Goal: Information Seeking & Learning: Learn about a topic

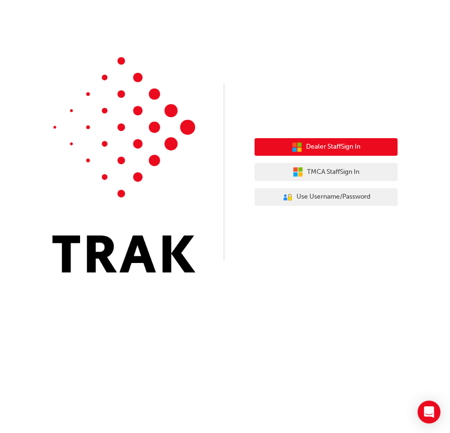
click at [369, 150] on button "Dealer Staff Sign In" at bounding box center [326, 147] width 143 height 18
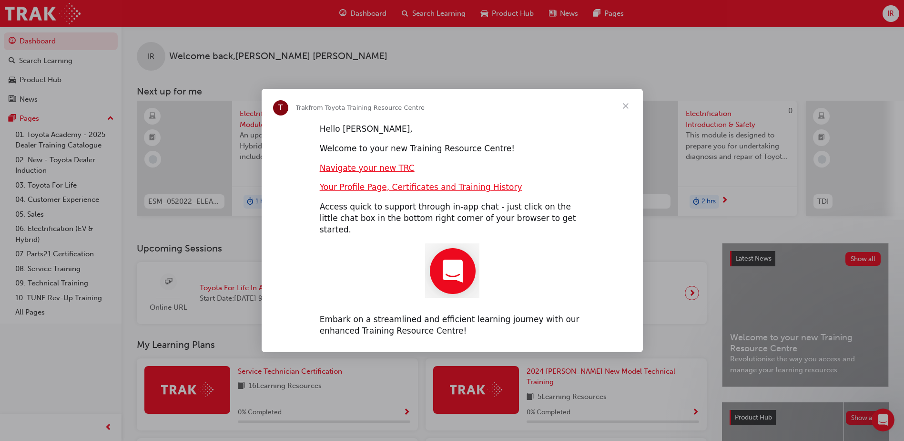
click at [450, 115] on span "Close" at bounding box center [626, 106] width 34 height 34
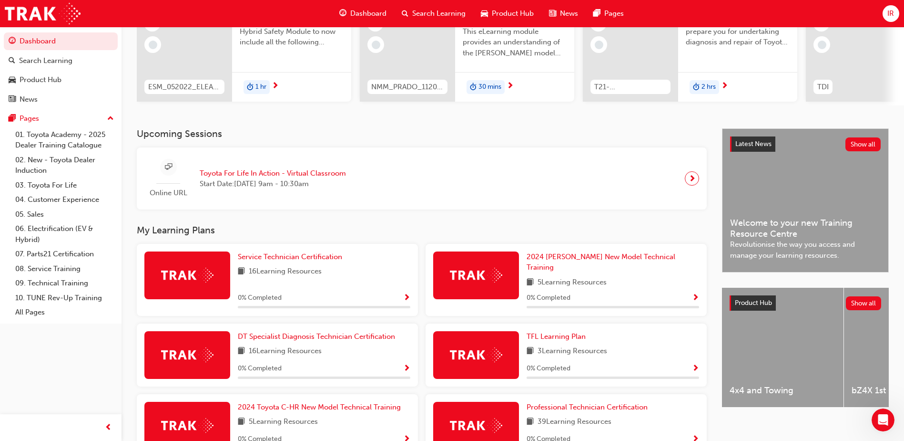
scroll to position [191, 0]
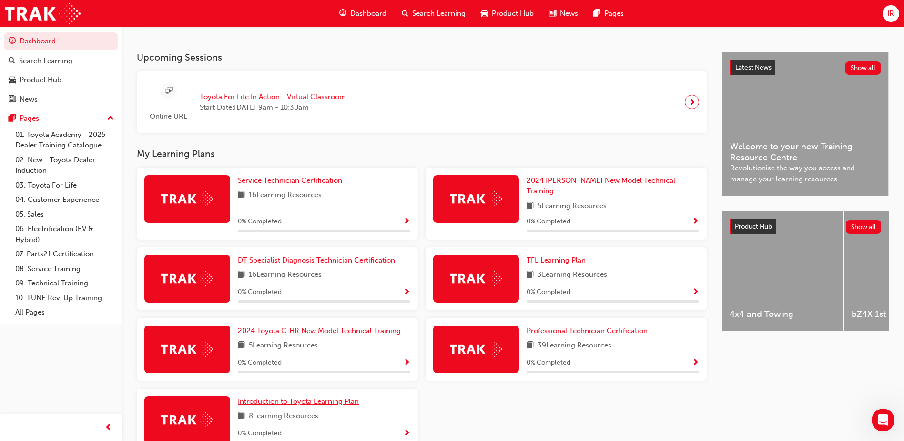
click at [292, 397] on span "Introduction to Toyota Learning Plan" at bounding box center [298, 401] width 121 height 9
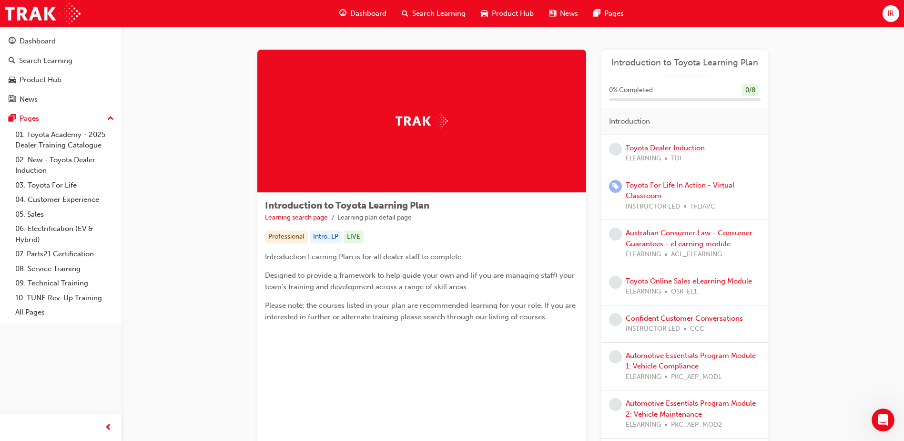
click at [450, 151] on link "Toyota Dealer Induction" at bounding box center [665, 148] width 79 height 9
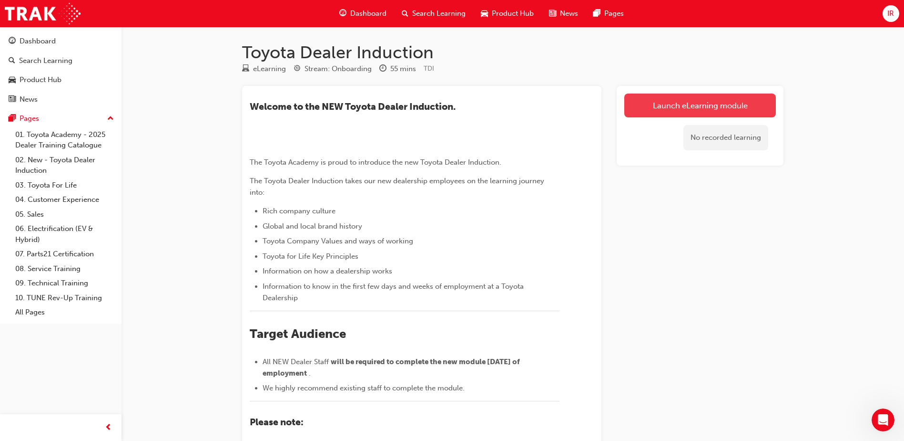
click at [450, 109] on link "Launch eLearning module" at bounding box center [701, 105] width 152 height 24
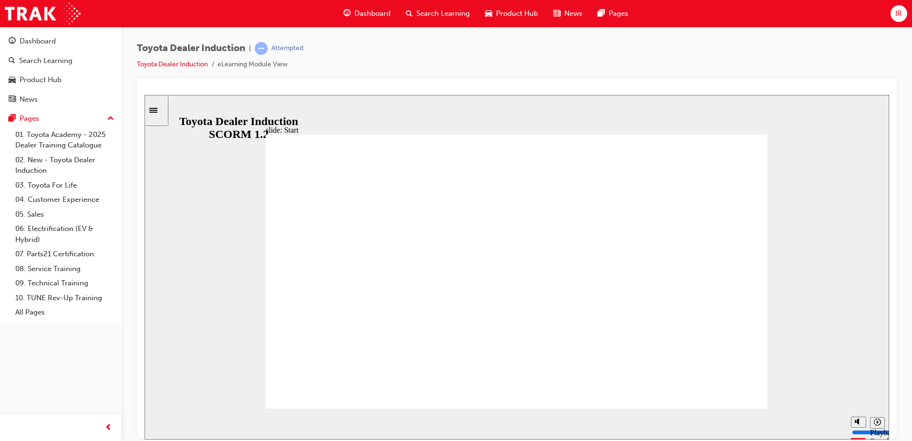
click at [450, 83] on div at bounding box center [517, 258] width 760 height 360
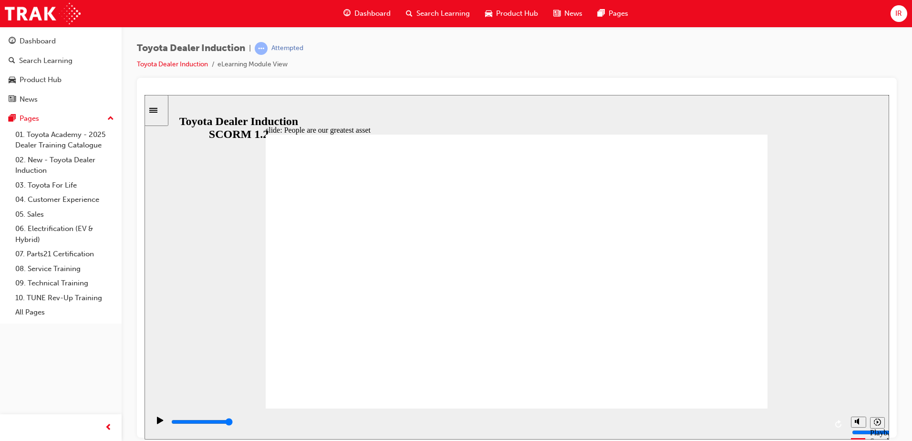
type input "7500"
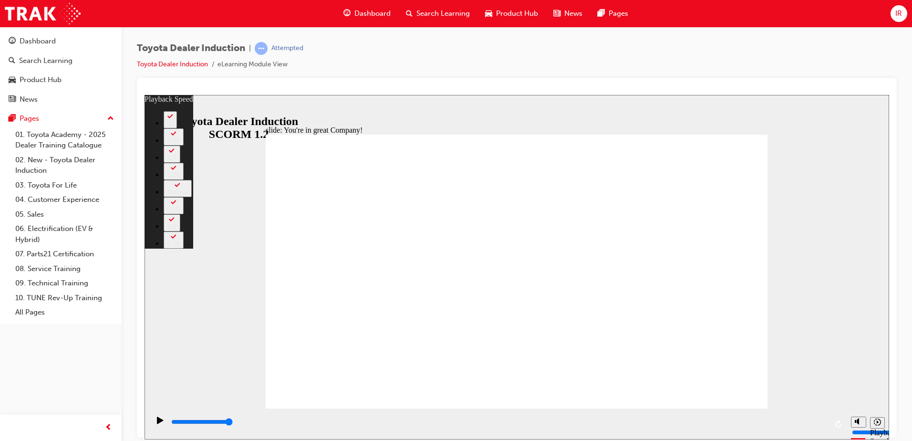
type input "156"
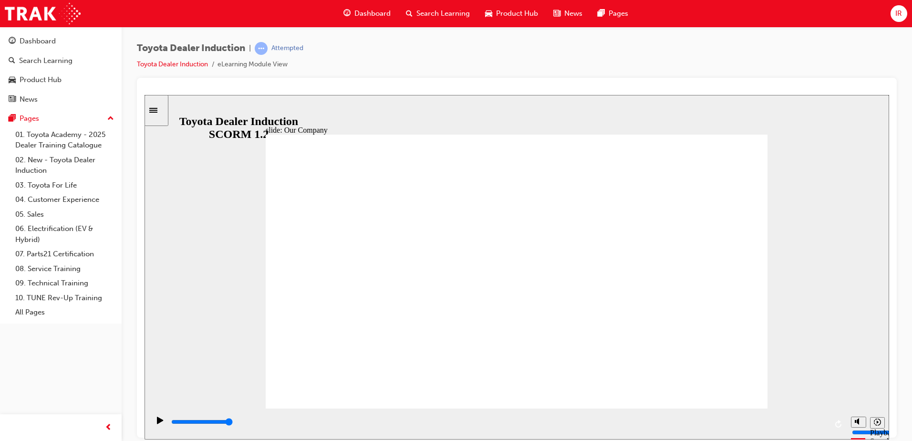
drag, startPoint x: 380, startPoint y: 352, endPoint x: 498, endPoint y: 363, distance: 118.7
drag, startPoint x: 513, startPoint y: 350, endPoint x: 658, endPoint y: 354, distance: 145.5
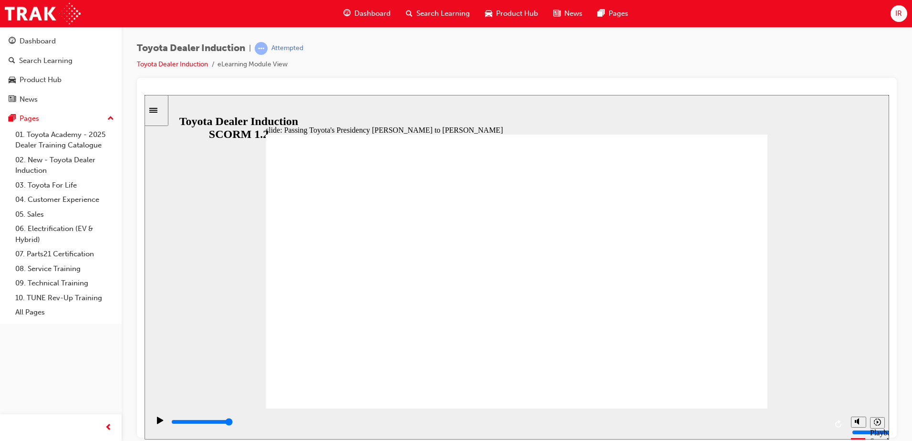
type input "5000"
radio input "true"
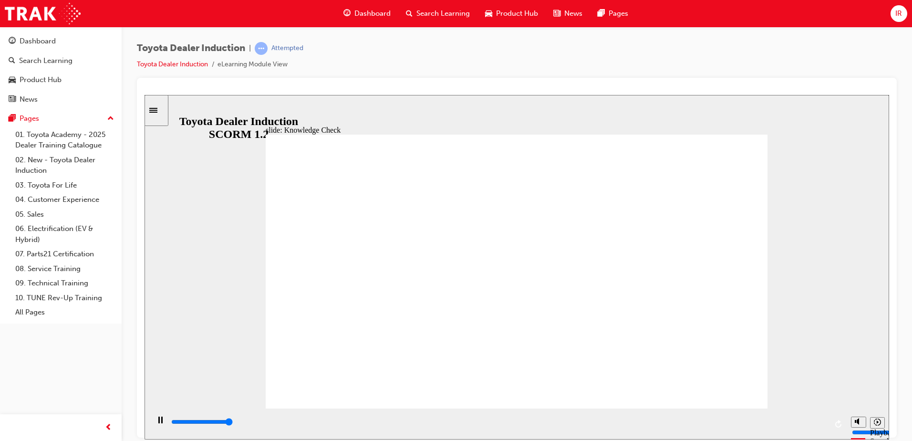
type input "5000"
radio input "true"
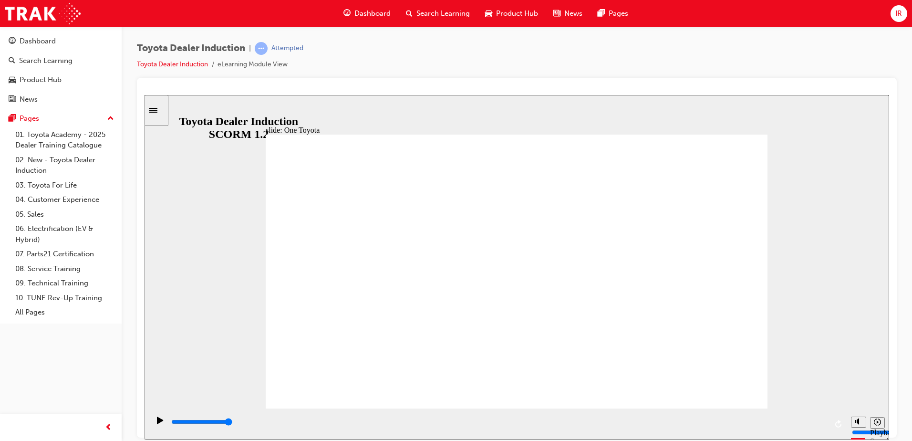
type input "15300"
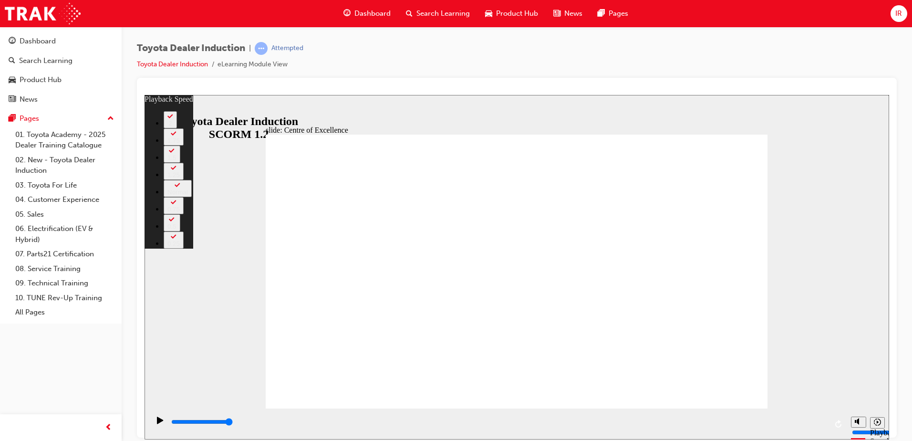
type input "248"
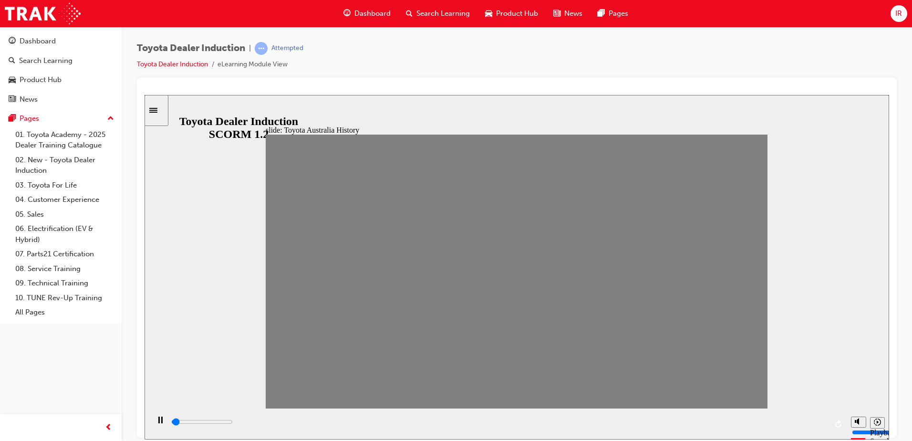
drag, startPoint x: 277, startPoint y: 273, endPoint x: 305, endPoint y: 277, distance: 27.5
drag, startPoint x: 305, startPoint y: 278, endPoint x: 322, endPoint y: 281, distance: 17.5
drag, startPoint x: 322, startPoint y: 281, endPoint x: 350, endPoint y: 281, distance: 28.6
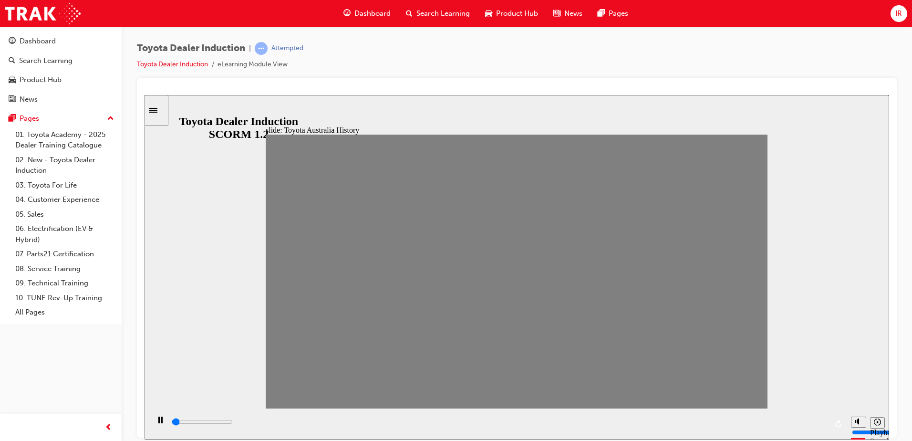
drag, startPoint x: 347, startPoint y: 283, endPoint x: 371, endPoint y: 289, distance: 24.5
drag, startPoint x: 370, startPoint y: 278, endPoint x: 391, endPoint y: 280, distance: 21.1
drag, startPoint x: 393, startPoint y: 278, endPoint x: 418, endPoint y: 276, distance: 24.4
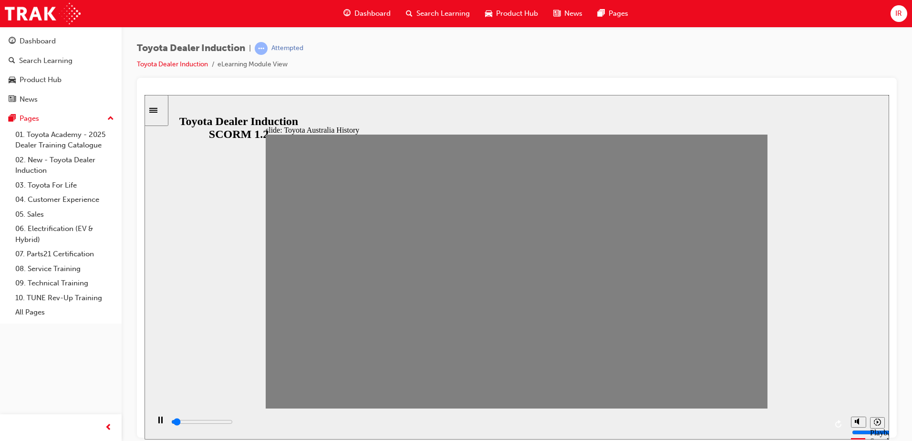
drag, startPoint x: 421, startPoint y: 277, endPoint x: 435, endPoint y: 276, distance: 13.9
drag, startPoint x: 445, startPoint y: 277, endPoint x: 464, endPoint y: 276, distance: 19.6
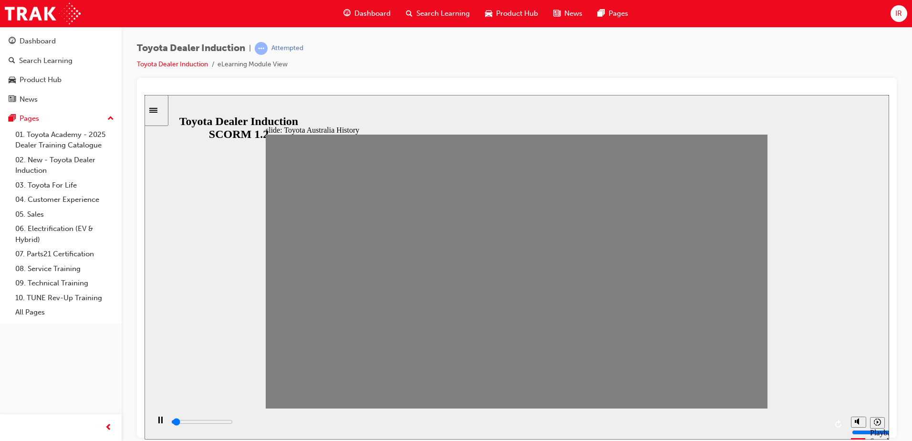
drag, startPoint x: 464, startPoint y: 276, endPoint x: 483, endPoint y: 275, distance: 18.7
drag, startPoint x: 484, startPoint y: 274, endPoint x: 518, endPoint y: 277, distance: 33.5
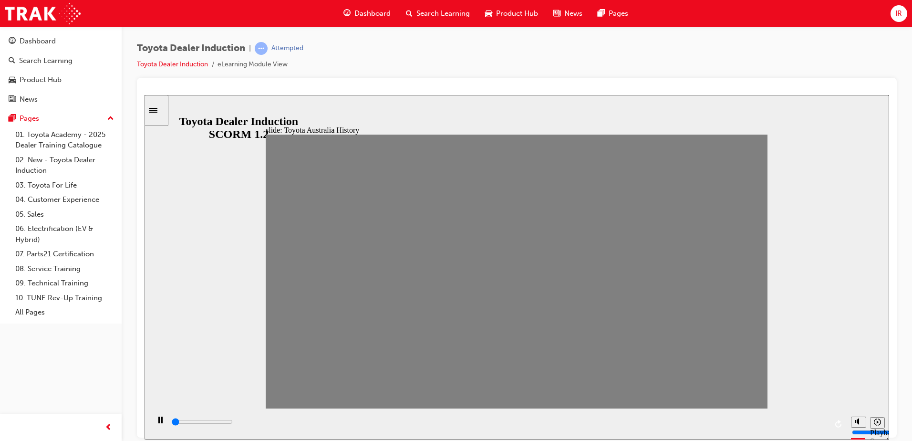
drag, startPoint x: 520, startPoint y: 275, endPoint x: 535, endPoint y: 276, distance: 15.8
drag, startPoint x: 545, startPoint y: 277, endPoint x: 559, endPoint y: 281, distance: 15.3
drag, startPoint x: 565, startPoint y: 283, endPoint x: 586, endPoint y: 281, distance: 21.1
drag, startPoint x: 586, startPoint y: 281, endPoint x: 606, endPoint y: 279, distance: 20.1
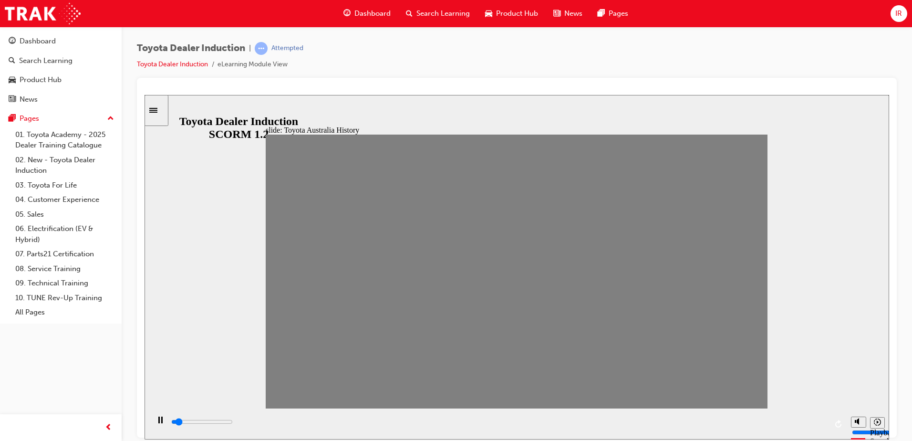
drag, startPoint x: 599, startPoint y: 283, endPoint x: 632, endPoint y: 280, distance: 32.5
drag, startPoint x: 632, startPoint y: 280, endPoint x: 651, endPoint y: 279, distance: 19.1
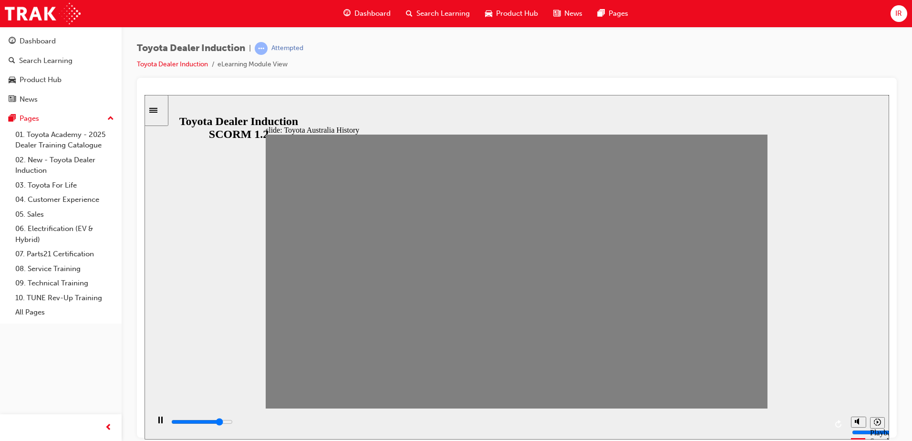
drag, startPoint x: 648, startPoint y: 279, endPoint x: 676, endPoint y: 276, distance: 28.3
type input "0"
type input "18"
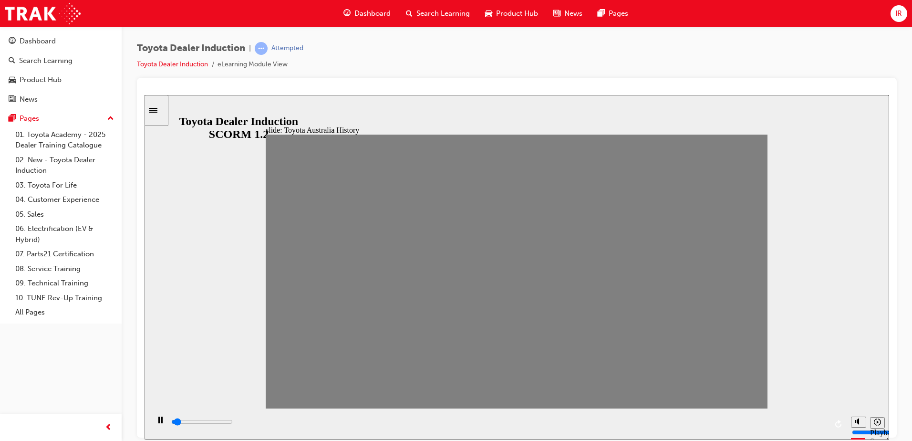
drag, startPoint x: 675, startPoint y: 278, endPoint x: 704, endPoint y: 279, distance: 28.6
type input "0"
type input "19"
drag, startPoint x: 701, startPoint y: 282, endPoint x: 718, endPoint y: 278, distance: 17.0
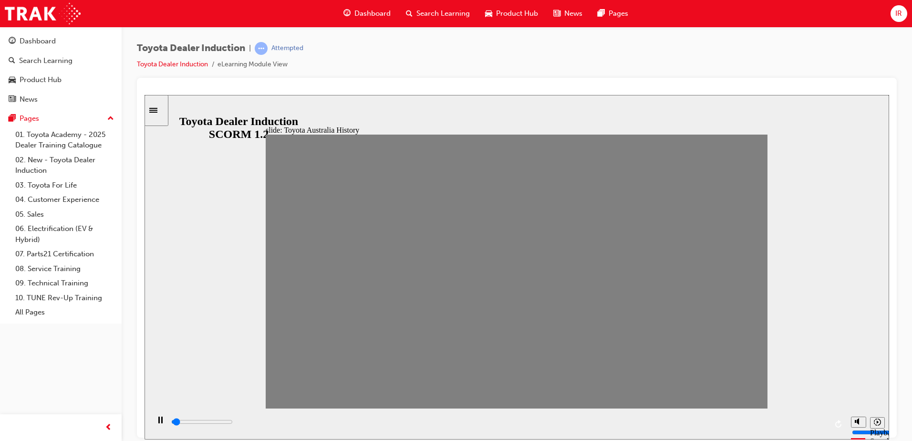
drag, startPoint x: 718, startPoint y: 279, endPoint x: 771, endPoint y: 289, distance: 53.4
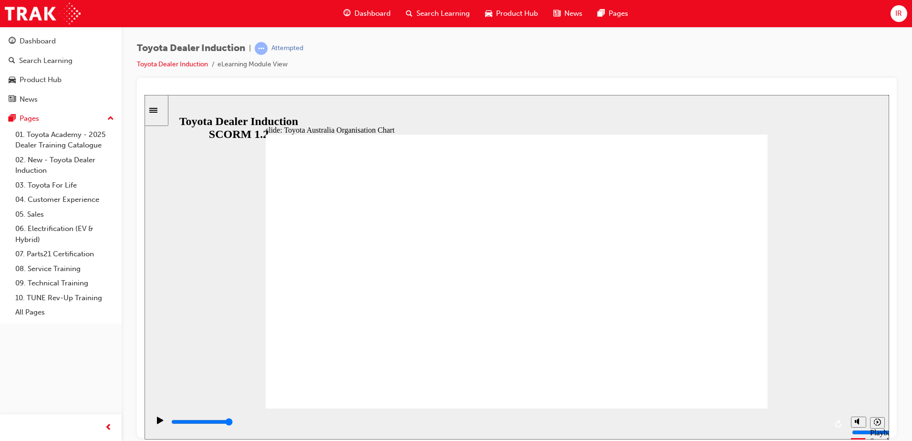
type input "5000"
radio input "true"
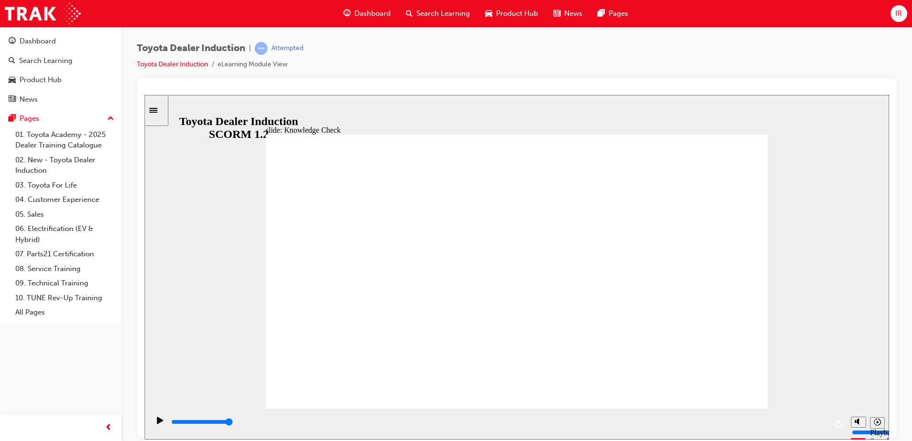
type input "5000"
radio input "false"
radio input "true"
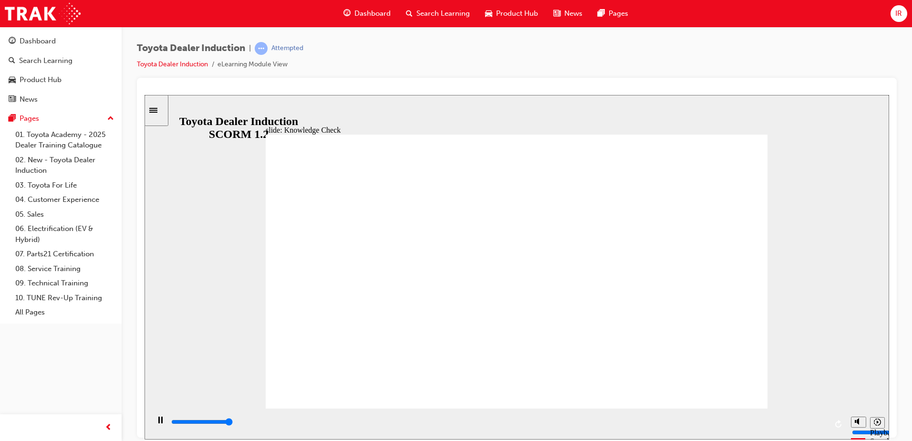
type input "5000"
radio input "true"
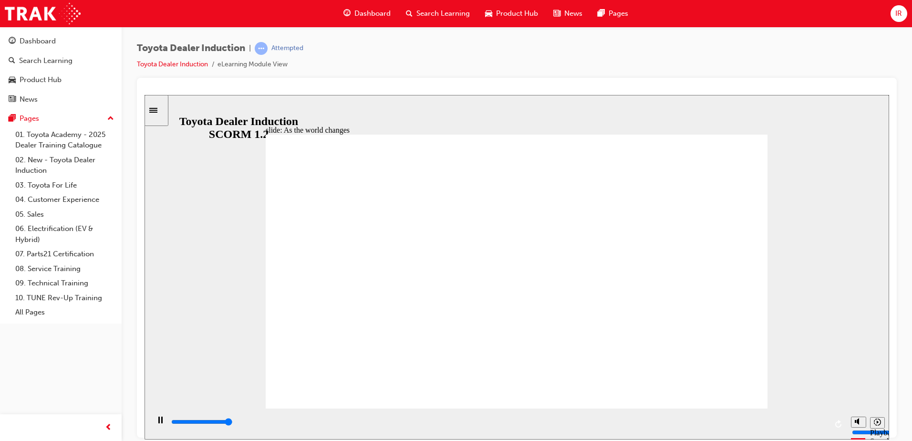
type input "9200"
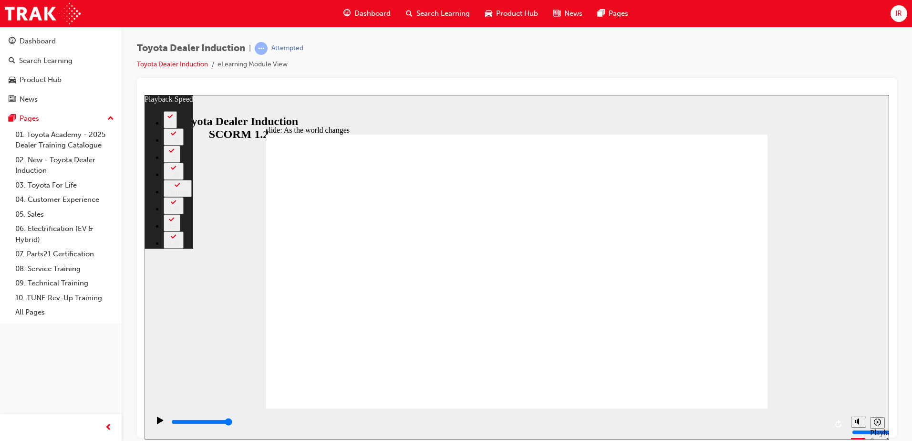
type input "128"
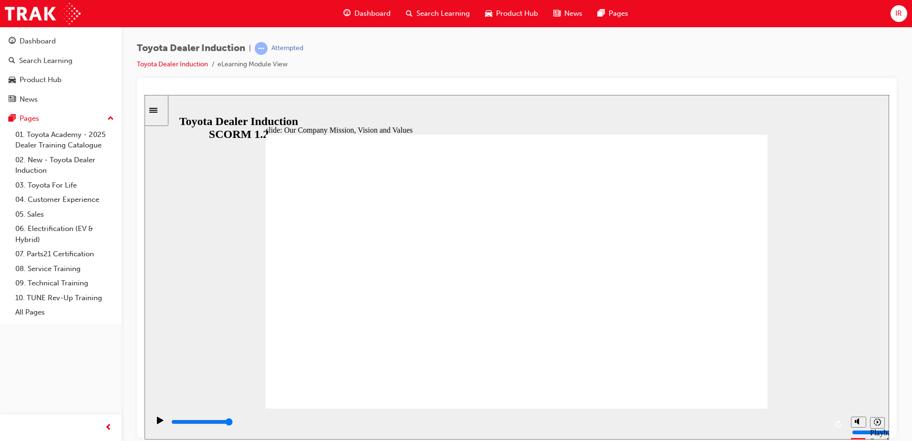
drag, startPoint x: 727, startPoint y: 372, endPoint x: 726, endPoint y: 377, distance: 4.8
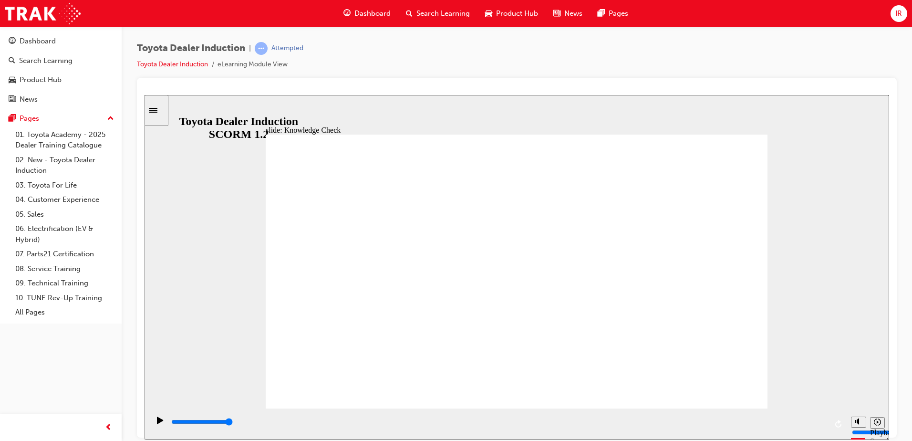
type input "59400"
click at [163, 425] on div "Play (Ctrl+Alt+P)" at bounding box center [160, 424] width 16 height 16
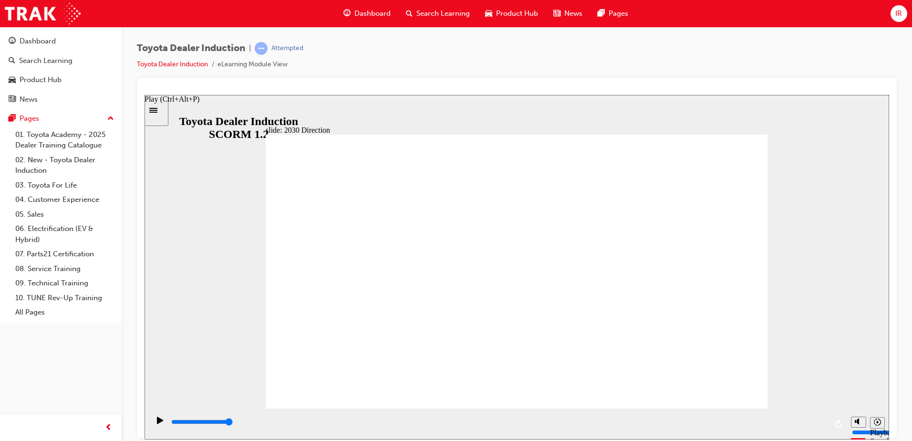
click at [157, 423] on icon "Play (Ctrl+Alt+P)" at bounding box center [160, 419] width 6 height 7
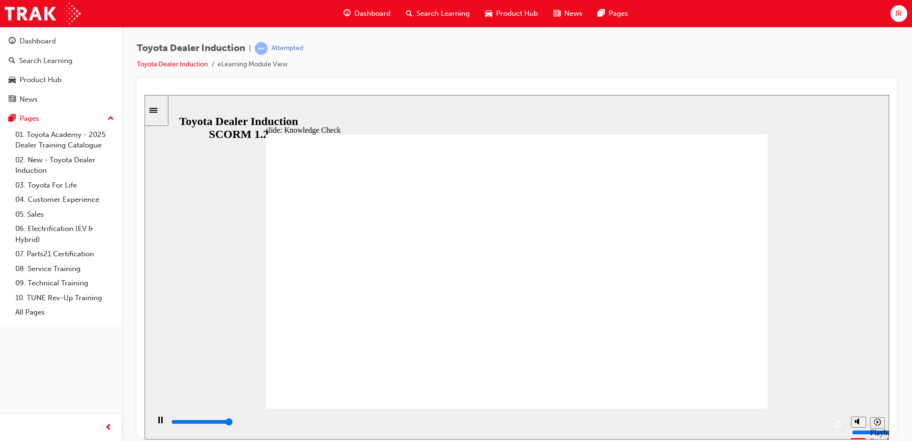
type input "5000"
type input "r"
type input "re"
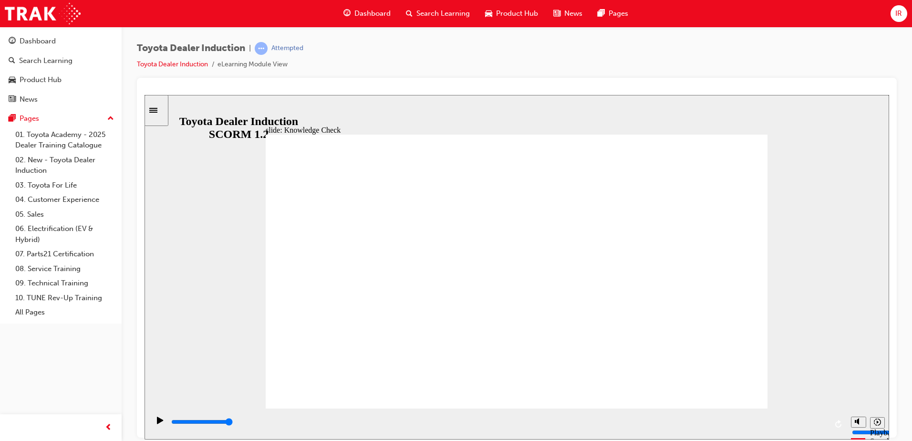
type input "rel"
type input "reli"
type input "relia"
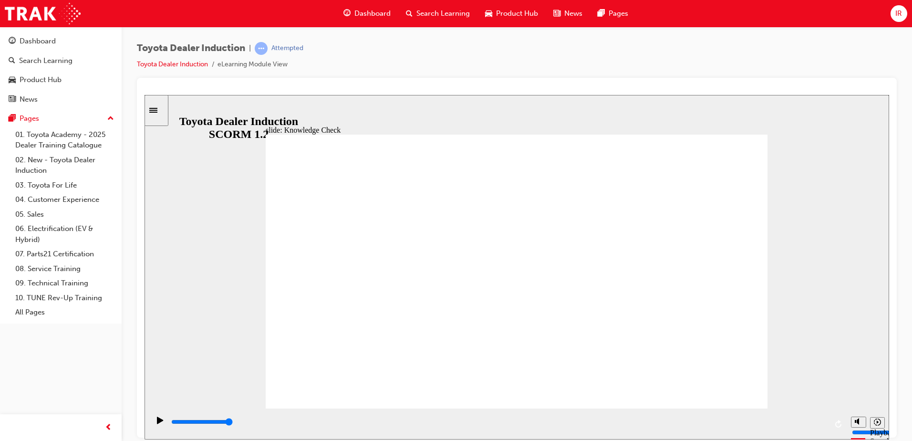
type input "relia"
type input "reliab"
type input "reliabi"
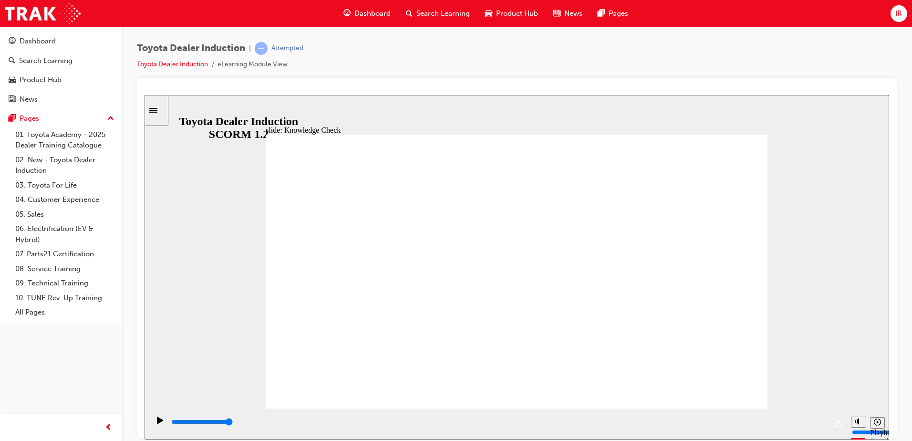
type input "reliabit"
type input "reliabity"
type input "reliabit"
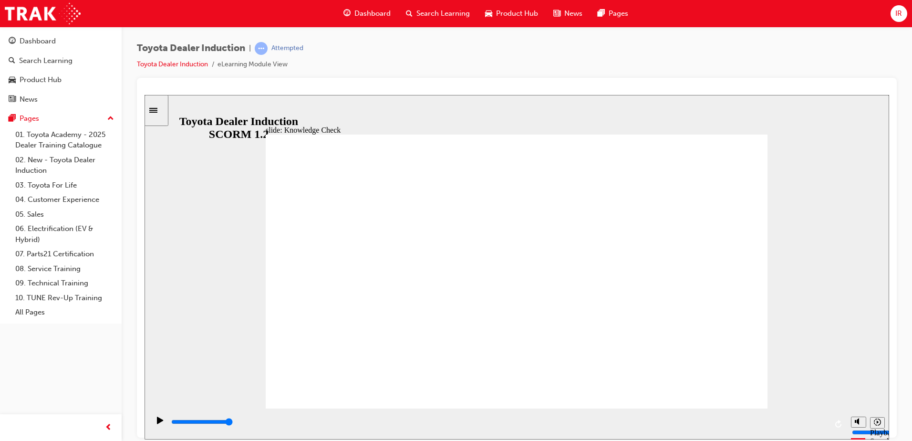
type input "reliabit"
type input "reliabi"
type input "reliab"
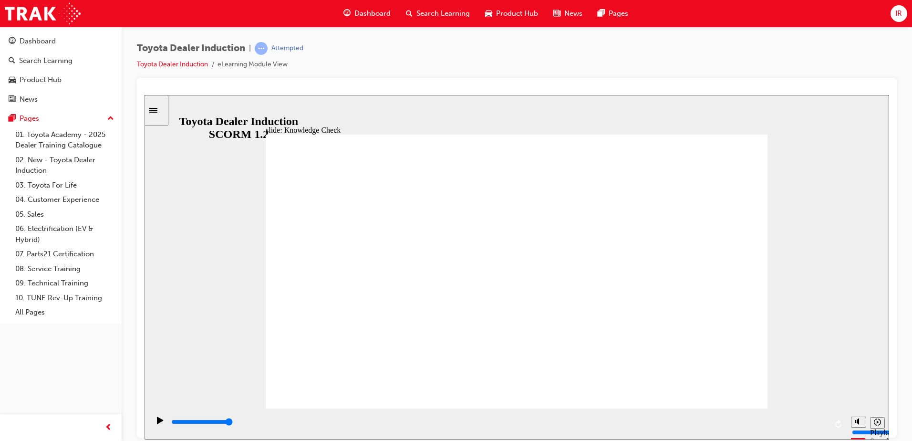
type input "relia"
type input "reli"
type input "relia"
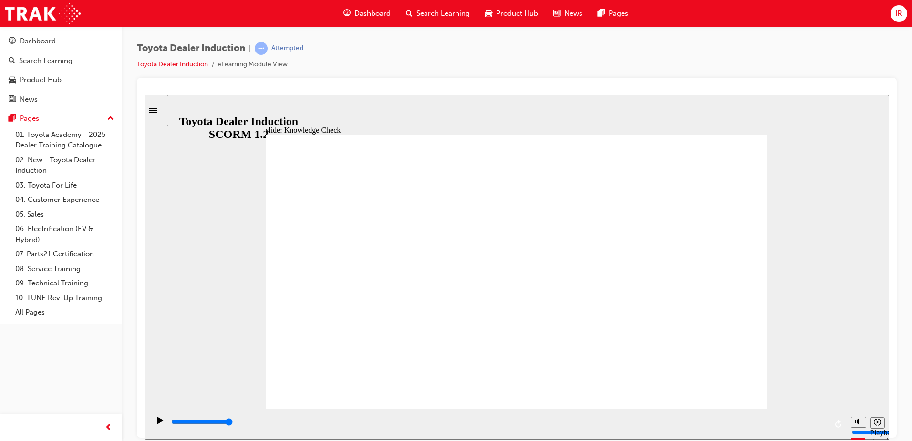
type input "relia"
type input "reliab"
type input "reliabl"
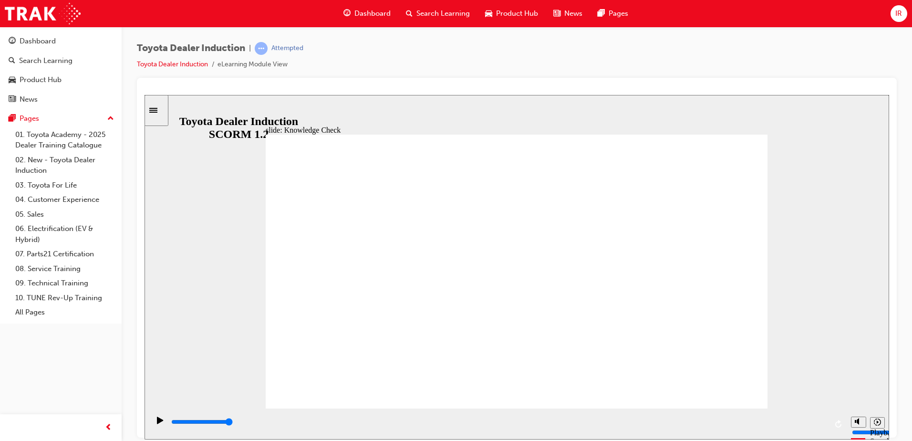
type input "reliabli"
type input "reliablit"
type input "reliabliti"
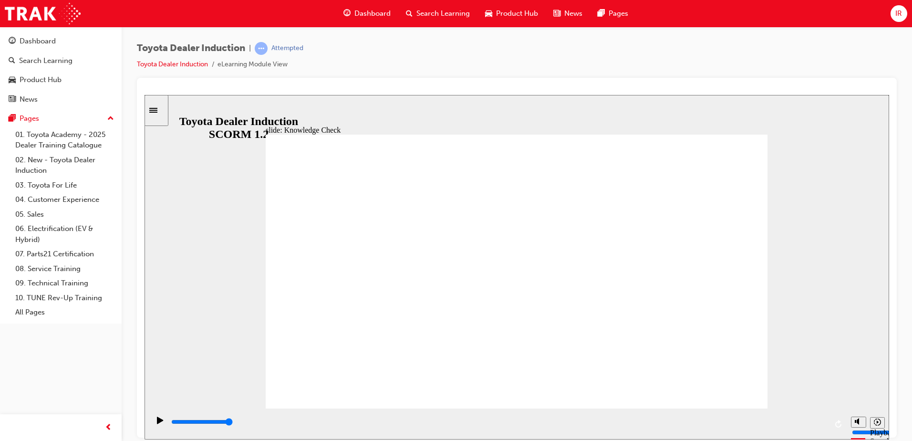
type input "reliabliti"
type input "reliablitiy"
drag, startPoint x: 447, startPoint y: 285, endPoint x: 256, endPoint y: 235, distance: 197.6
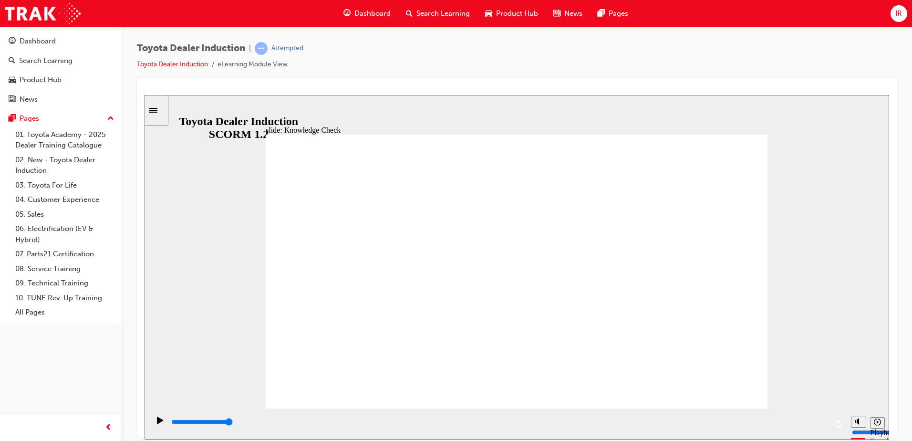
click at [256, 235] on div "slide: Knowledge Check Rectangle 1 BACK BACK SUBMIT SUBMIT Knowledge Check Fill…" at bounding box center [516, 266] width 744 height 344
type input "reliabliti"
type input "reliablit"
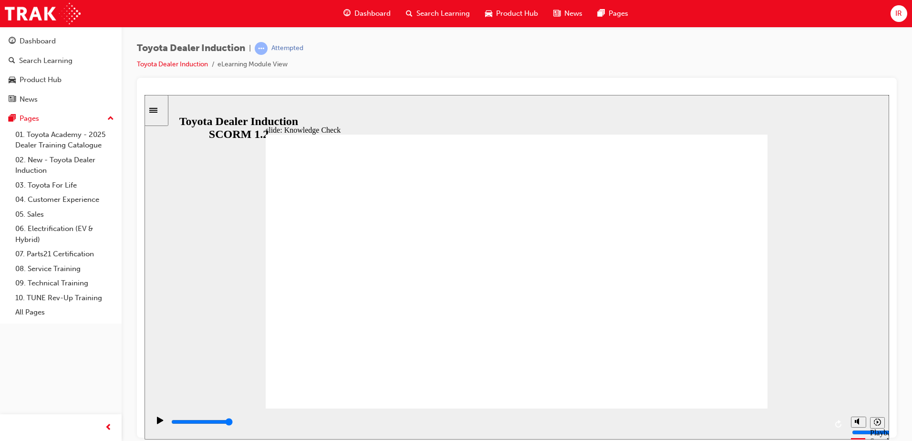
type input "reliabli"
type input "reliabl"
type input "reliab"
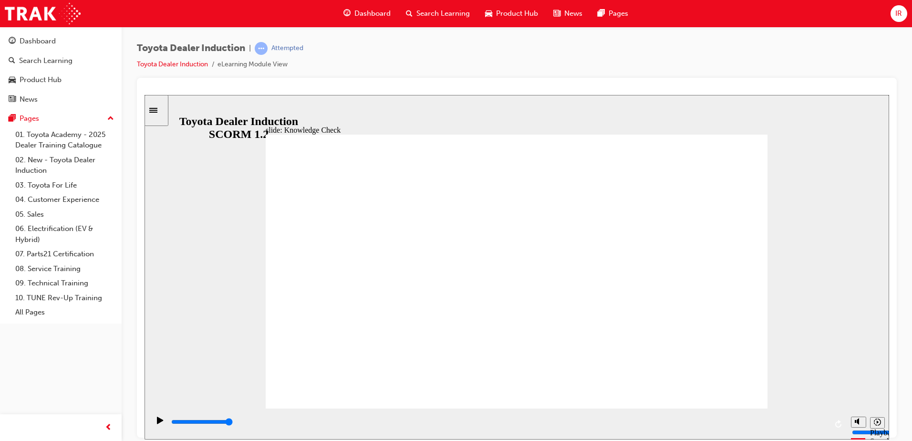
type input "reliab"
type input "relia"
type input "reli"
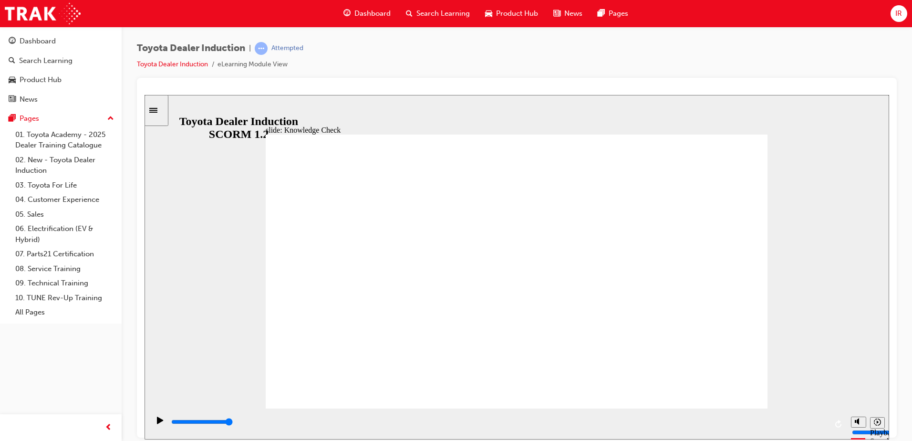
type input "rel"
type input "re"
type input "r"
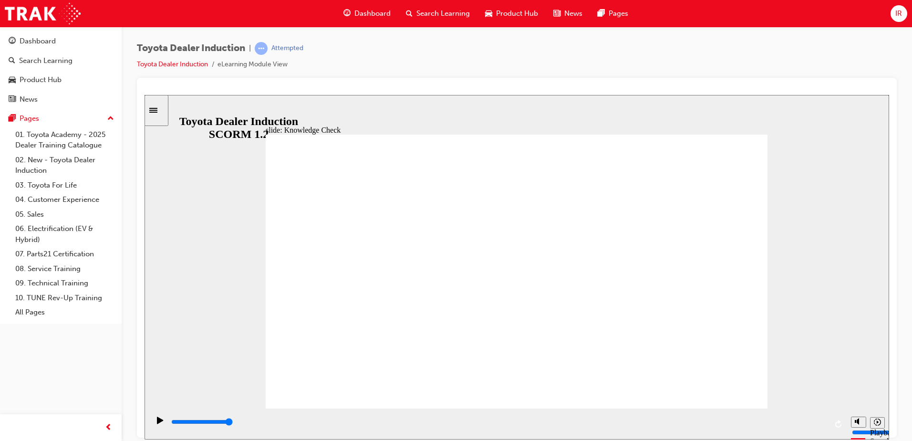
type input "r"
type input "R"
type input "Re"
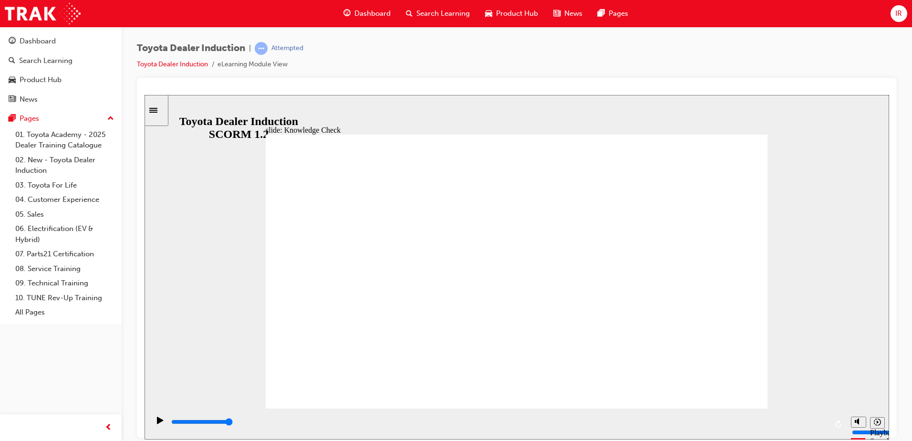
type input "Rel"
type input "Reli"
type input "Relia"
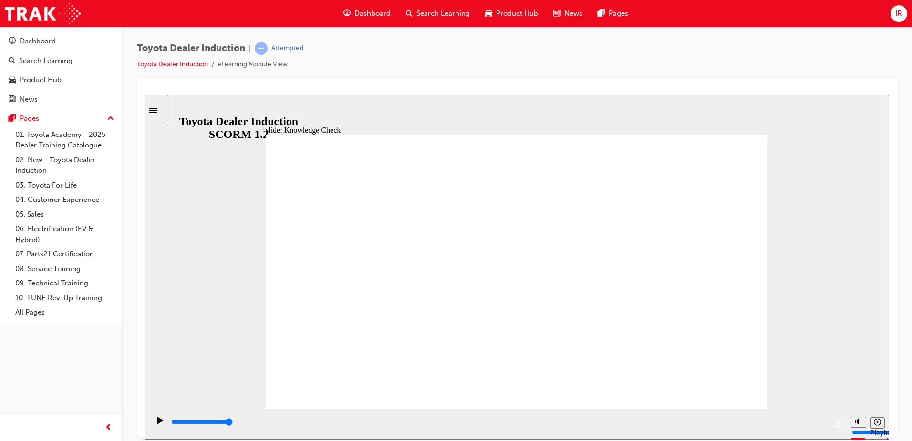
type input "Relia"
type input "Reliab"
type input "Reliabi"
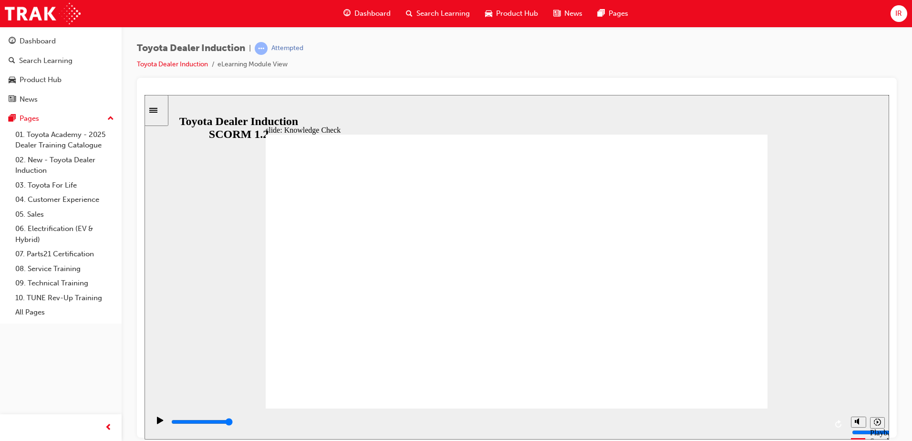
type input "Reliabil"
type input "Reliabili"
type input "Reliabilit"
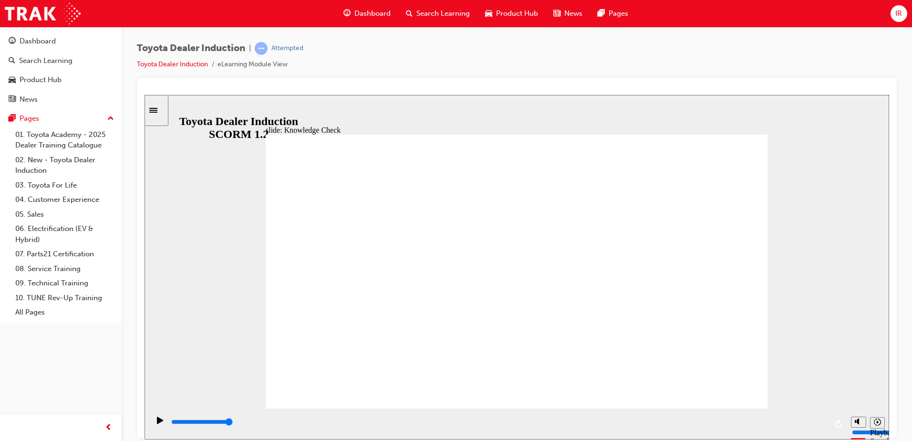
type input "Reliabilit"
type input "Reliability"
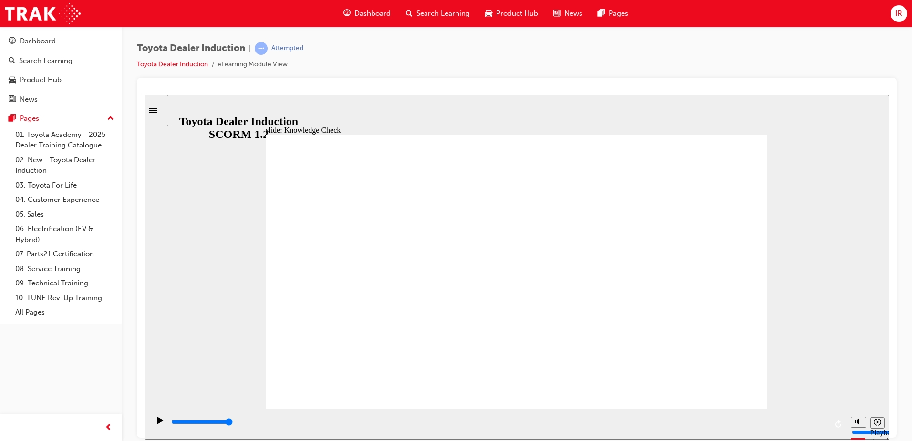
type input "Reliability"
type input "5000"
type input "F"
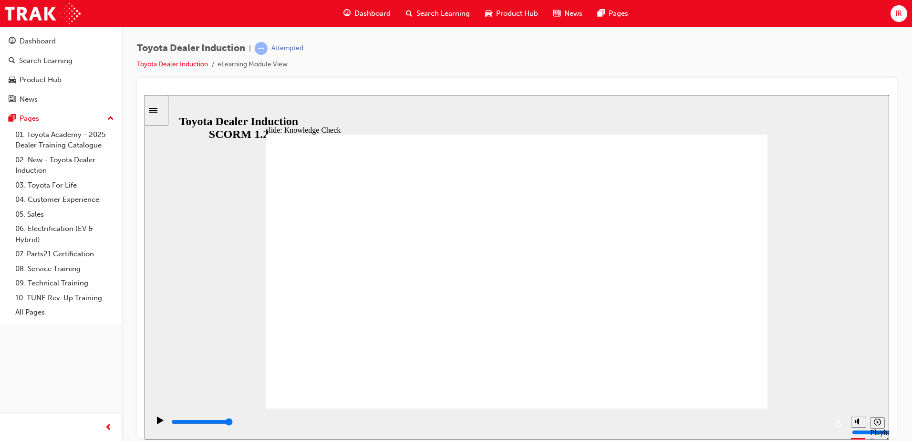
type input "Fr"
type input "Fre"
type input "Free"
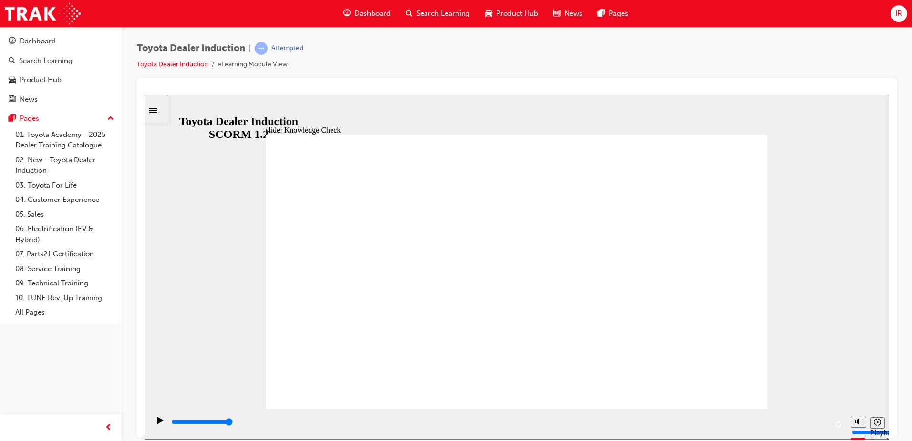
type input "Free"
type input "6500"
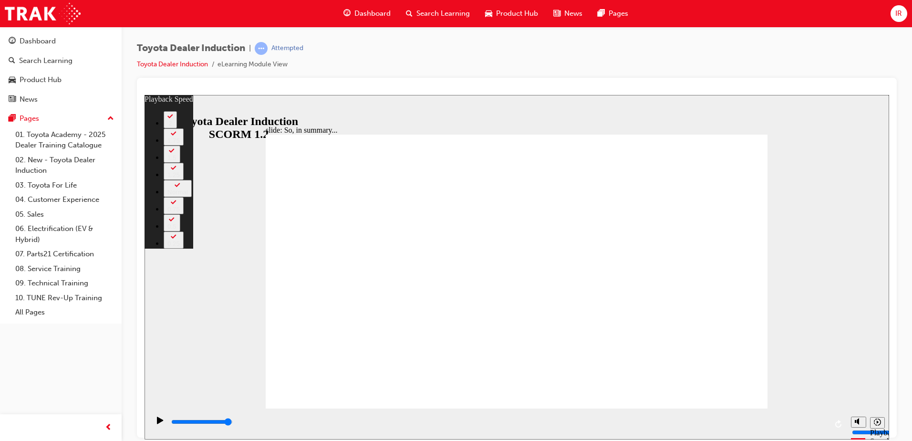
type input "128"
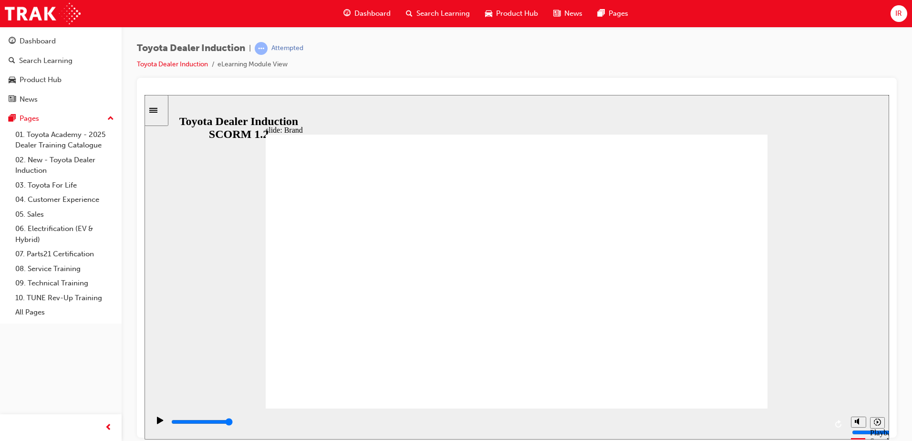
type input "8400"
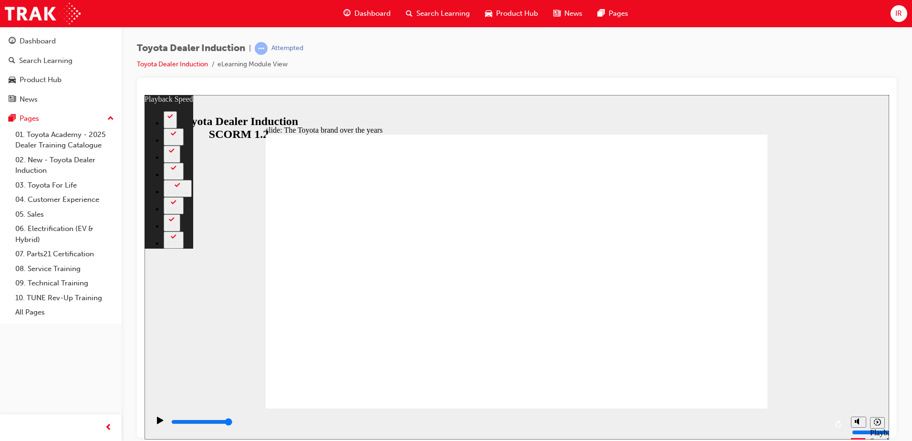
type input "165"
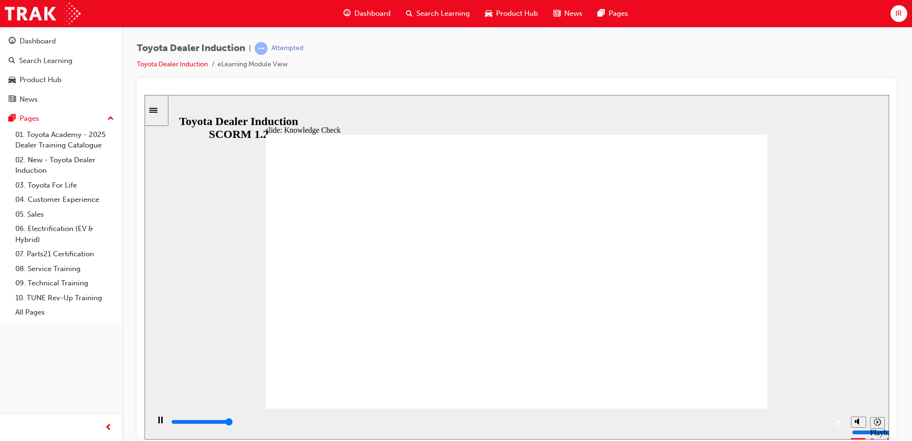
type input "5000"
radio input "true"
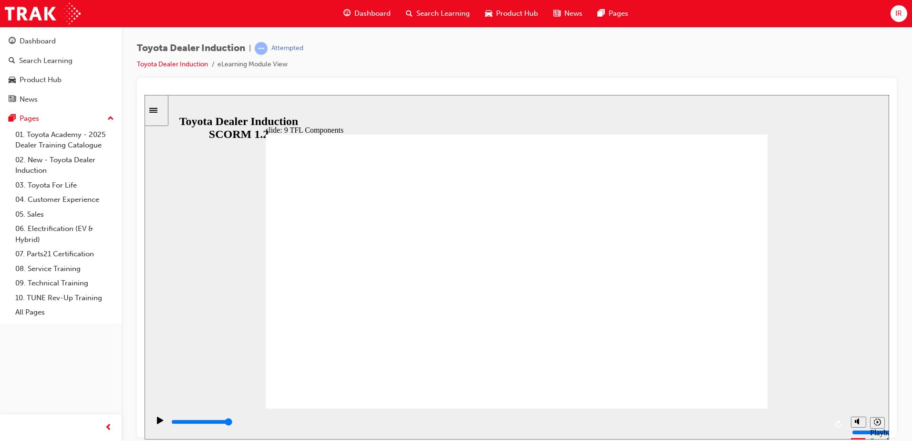
click at [157, 110] on icon "Sidebar Toggle" at bounding box center [153, 109] width 8 height 5
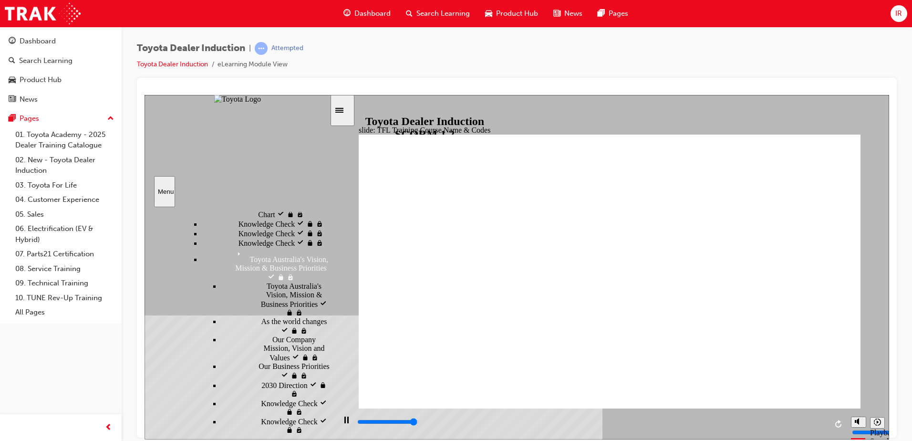
scroll to position [465, 0]
click at [348, 106] on div "Sidebar Toggle" at bounding box center [342, 109] width 16 height 7
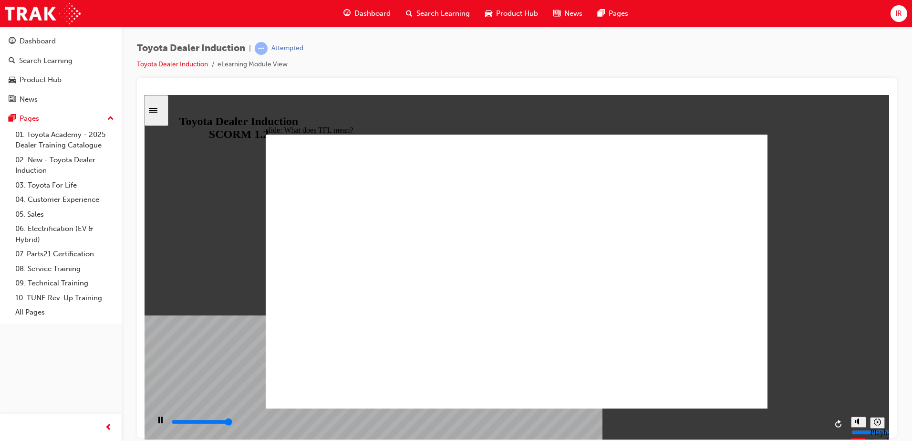
type input "10800"
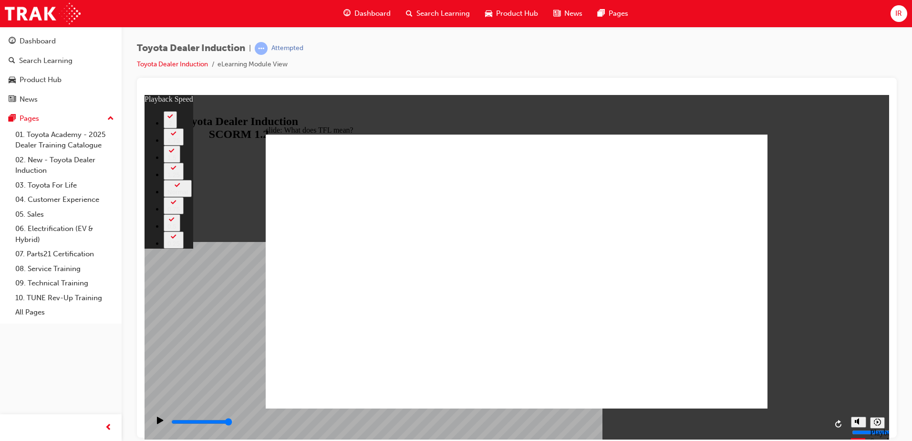
type input "139"
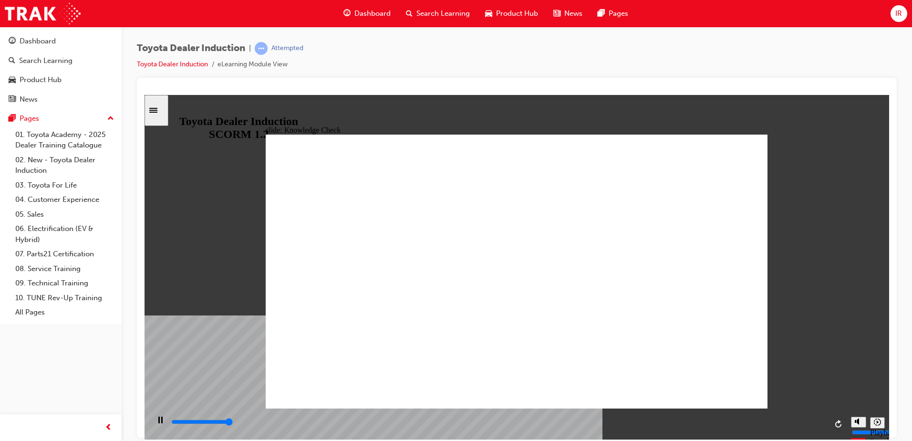
type input "5000"
radio input "true"
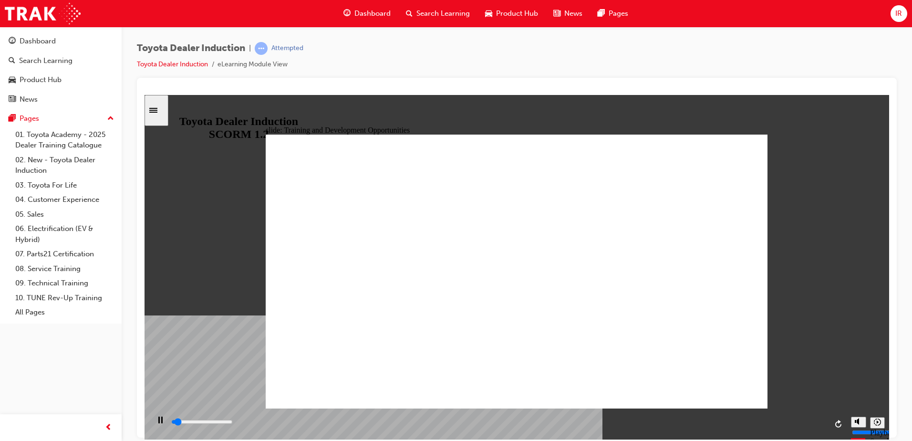
click at [164, 113] on div "Sidebar Toggle" at bounding box center [156, 109] width 16 height 7
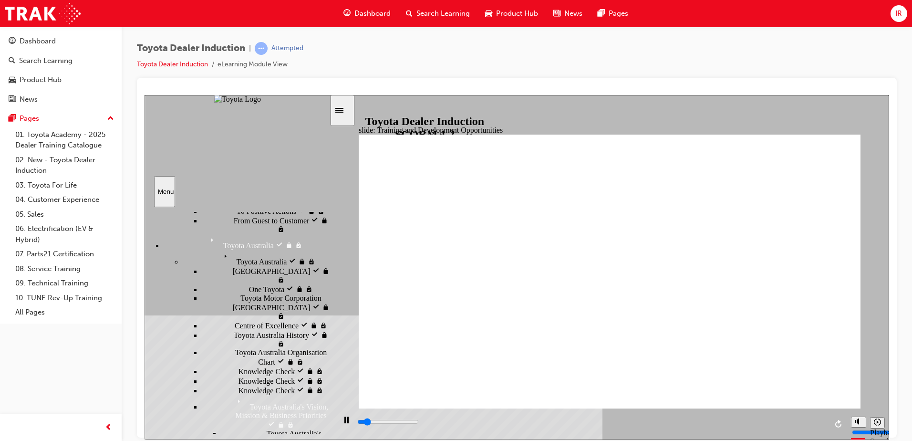
scroll to position [316, 0]
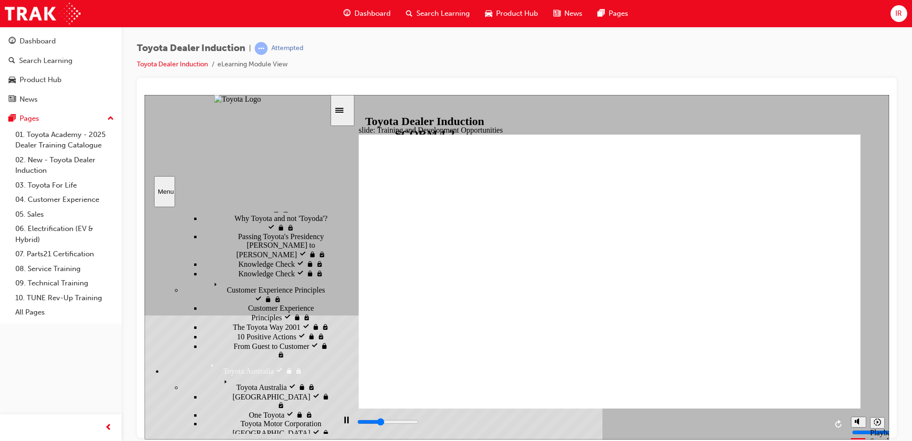
scroll to position [221, 0]
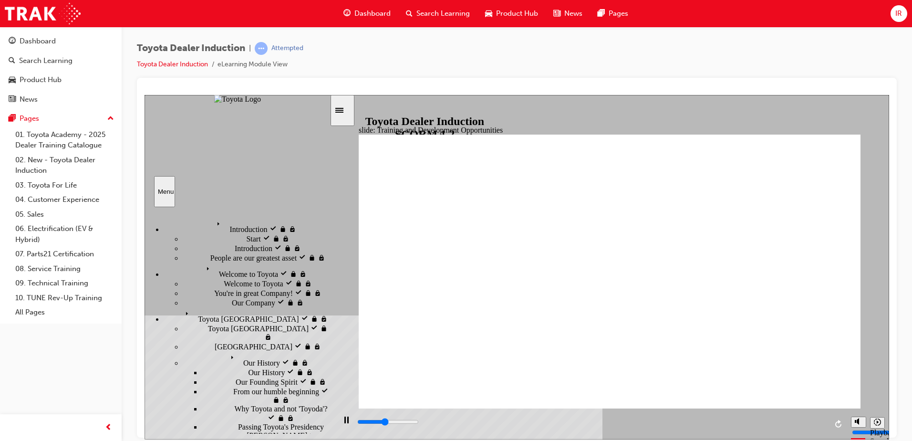
scroll to position [0, 0]
click at [344, 113] on div "Sidebar Toggle" at bounding box center [342, 109] width 16 height 7
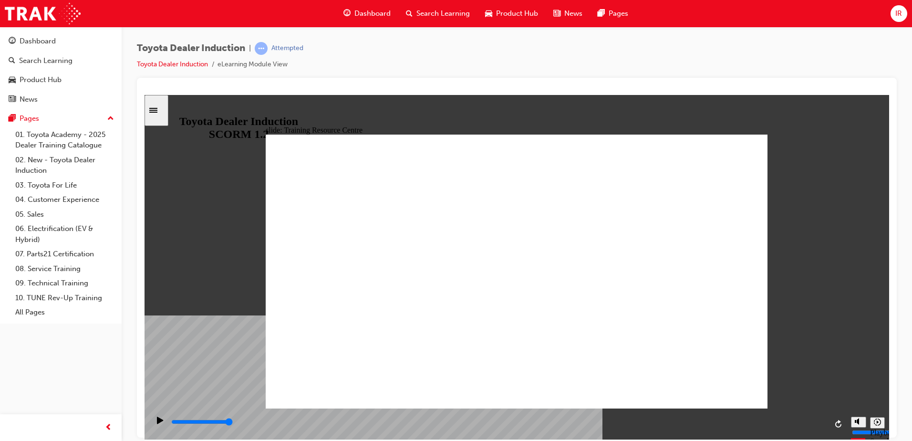
type input "5000"
radio input "true"
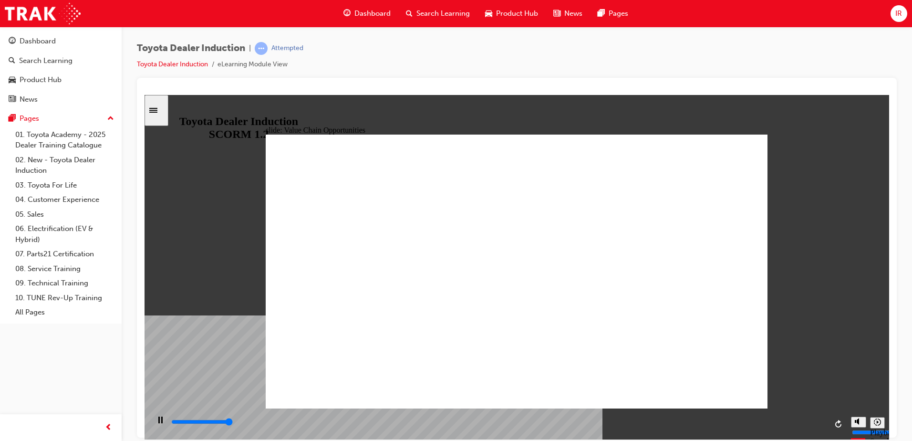
type input "11300"
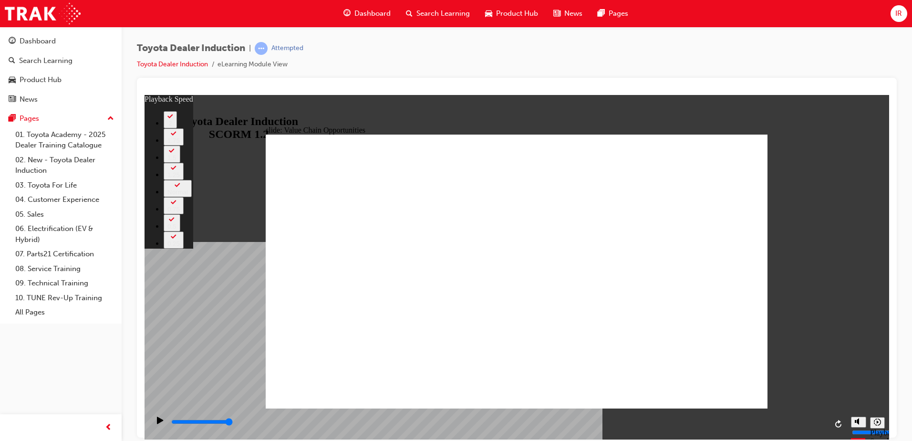
type input "64"
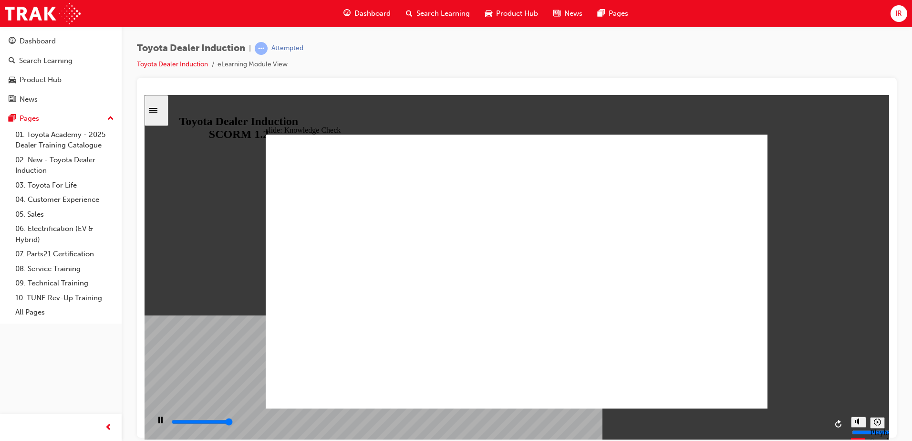
type input "5000"
radio input "true"
type input "5000"
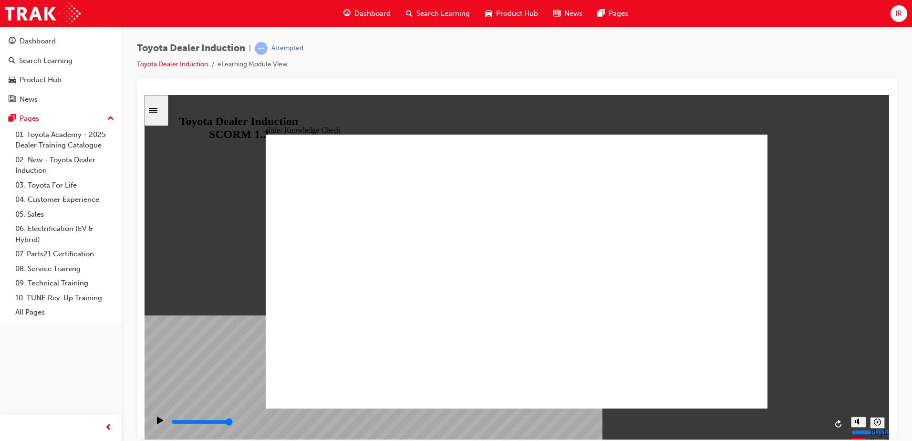
radio input "true"
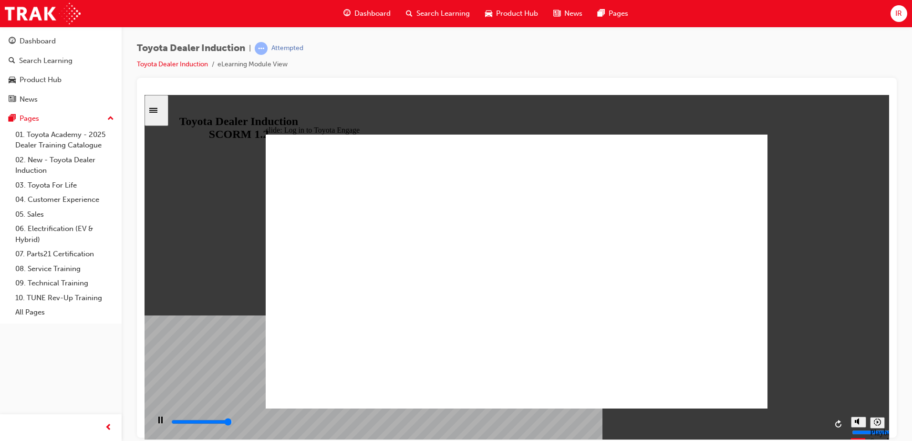
type input "13300"
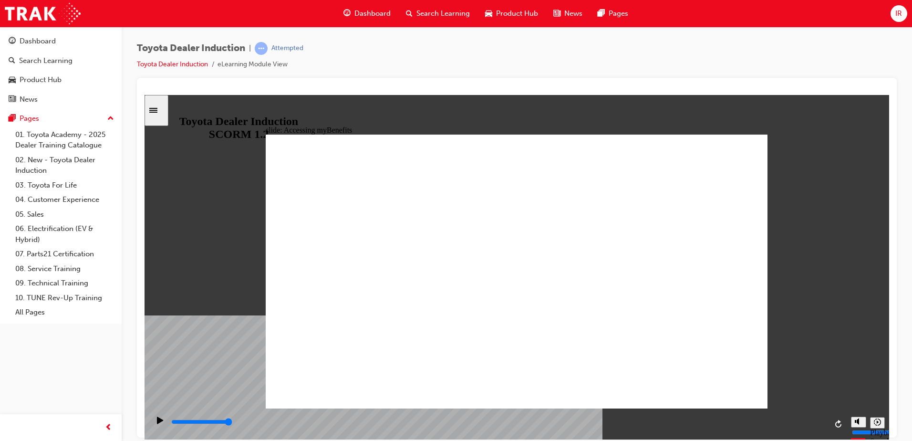
click at [154, 107] on div "Sidebar Toggle" at bounding box center [156, 109] width 16 height 7
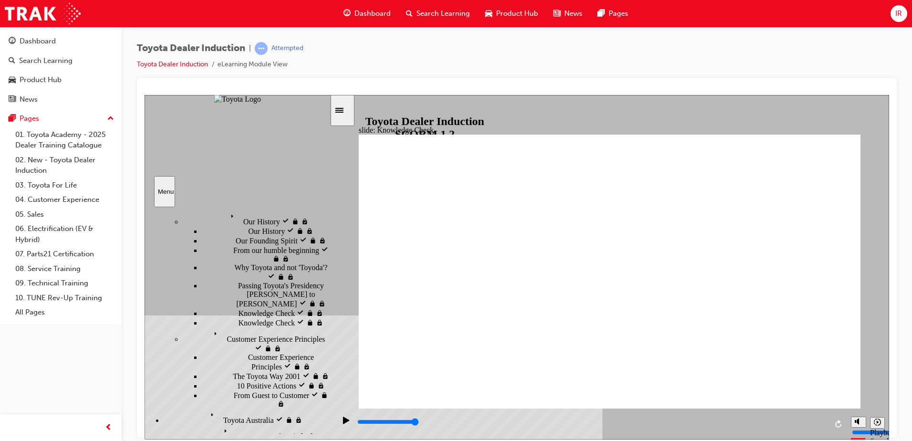
scroll to position [191, 0]
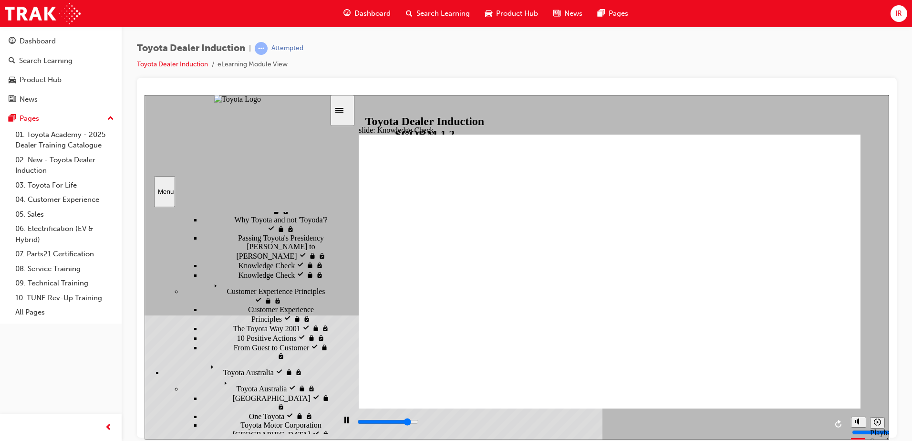
type input "4300"
type input "g"
type input "5000"
type input "t"
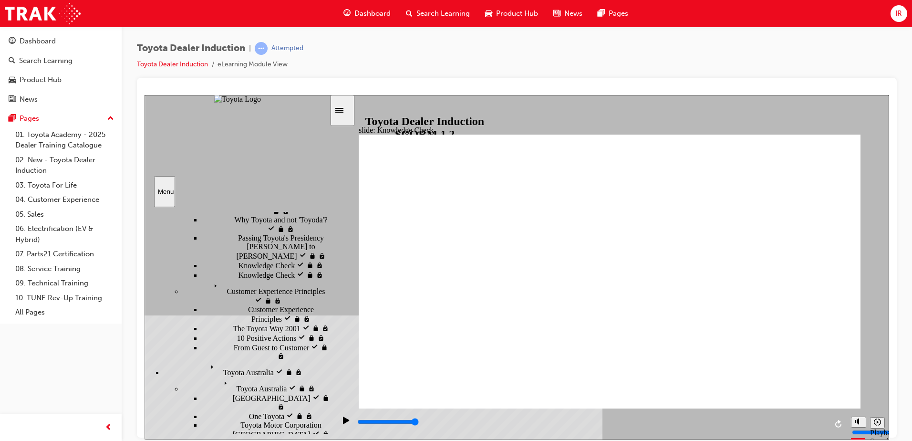
type input "t"
type input "to"
type input "toy"
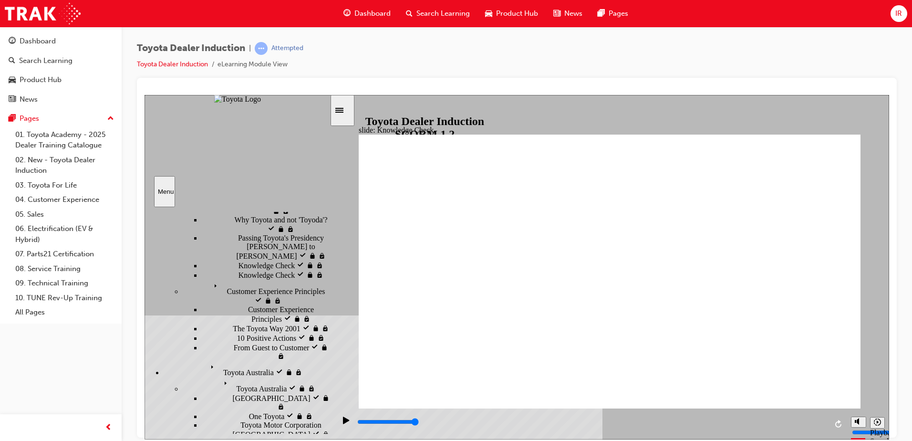
type input "toyo"
type input "toyot"
type input "toyota"
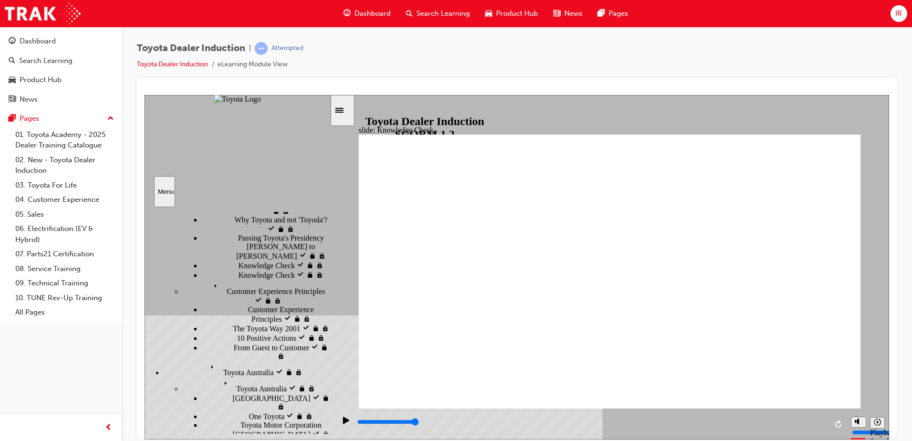
type input "toyota"
type input "toyota e"
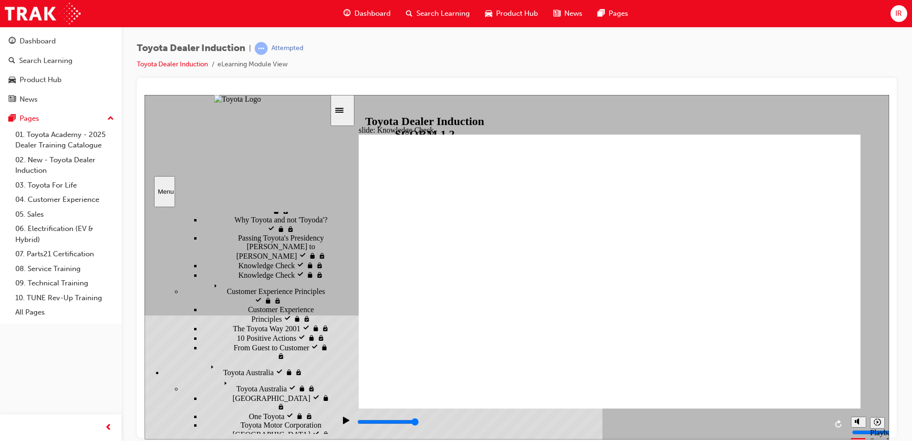
type input "toyota en"
type input "toyota eng"
type input "toyota enga"
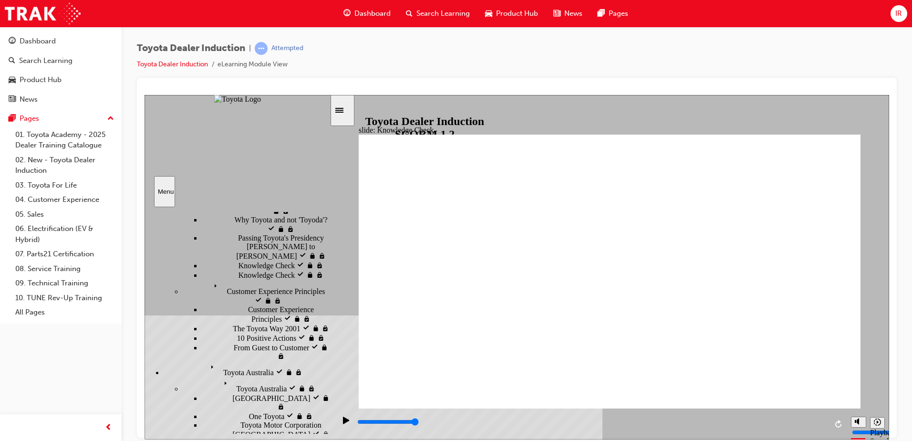
type input "toyota enga"
type input "toyota engae"
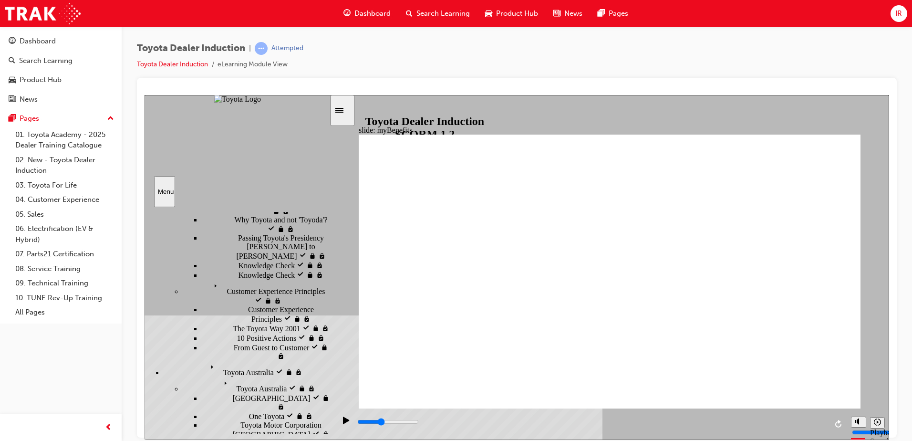
type input "800"
type input "toyota engae"
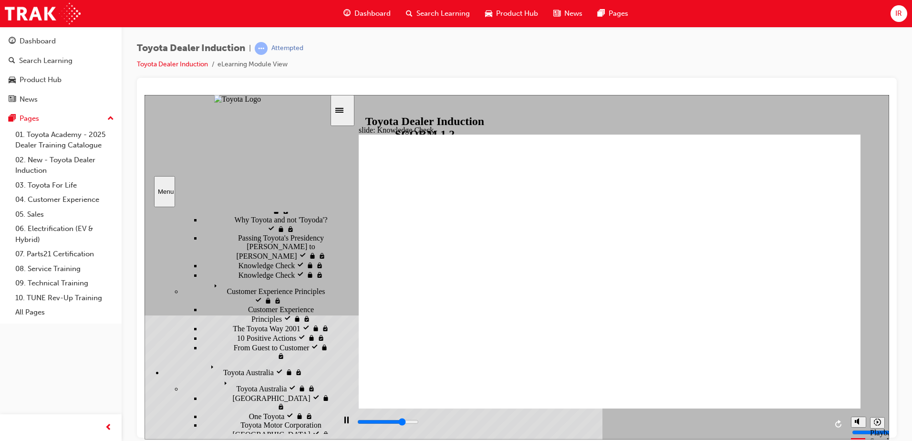
type input "3800"
type input "toyota enge"
type input "5000"
type input "toyota engae"
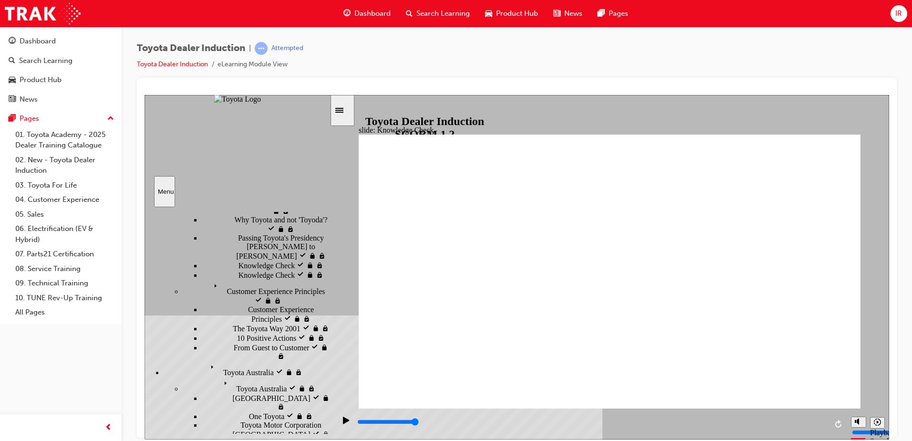
type input "toyota engae"
type input "toyota engage"
type input "toyota engagee"
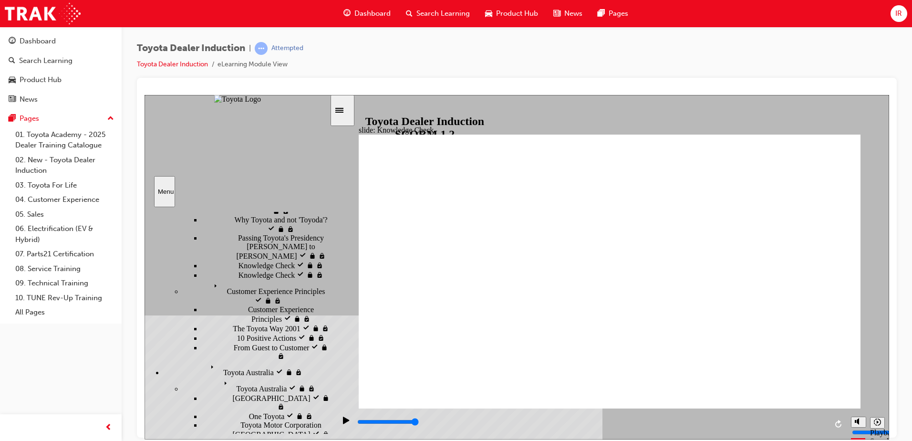
type input "toyota engage"
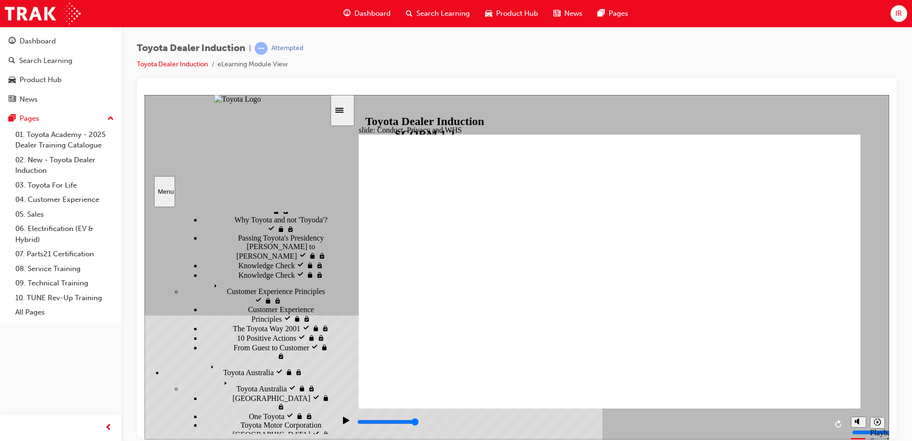
click at [343, 418] on icon "Play (Ctrl+Alt+P)" at bounding box center [346, 420] width 7 height 8
click at [347, 426] on div "Play (Ctrl+Alt+P)" at bounding box center [346, 424] width 16 height 16
click at [360, 425] on div "playback controls" at bounding box center [591, 421] width 471 height 10
drag, startPoint x: 360, startPoint y: 425, endPoint x: 356, endPoint y: 425, distance: 4.8
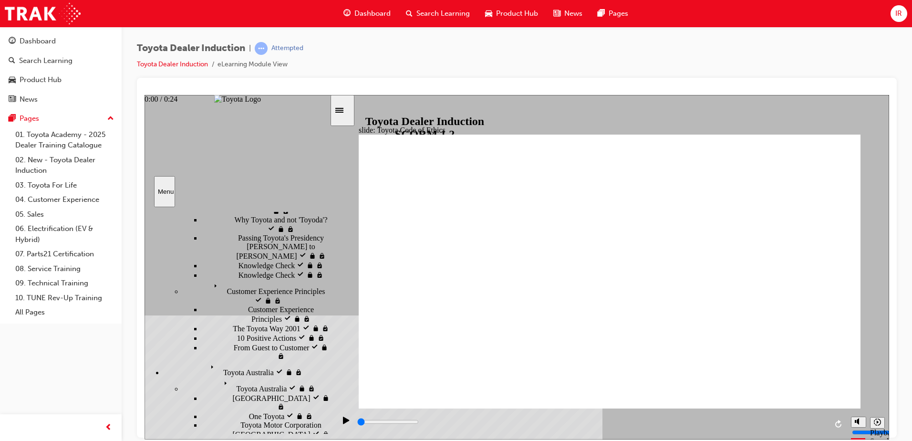
click at [356, 425] on div "playback controls" at bounding box center [590, 423] width 511 height 31
click at [338, 426] on div "Play (Ctrl+Alt+P)" at bounding box center [346, 424] width 16 height 16
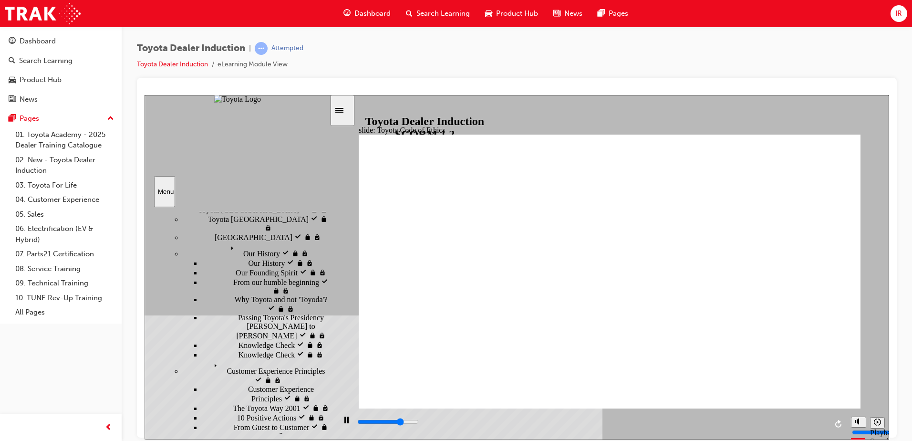
scroll to position [88, 0]
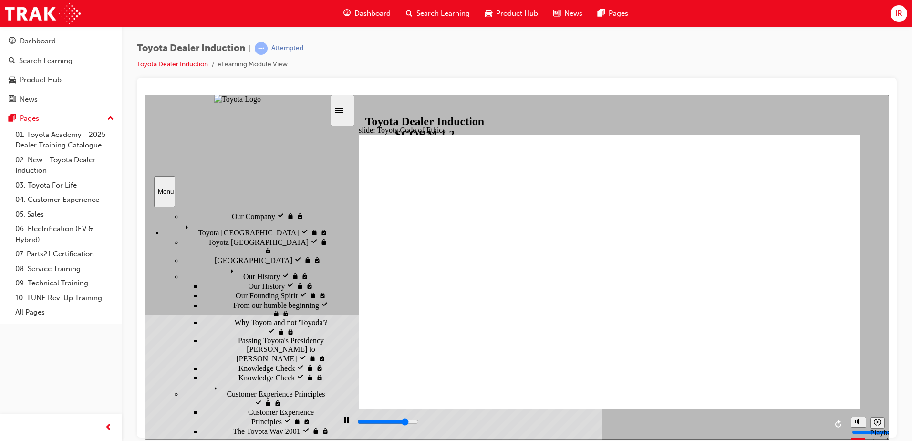
click at [349, 106] on div "Sidebar Toggle" at bounding box center [342, 109] width 16 height 7
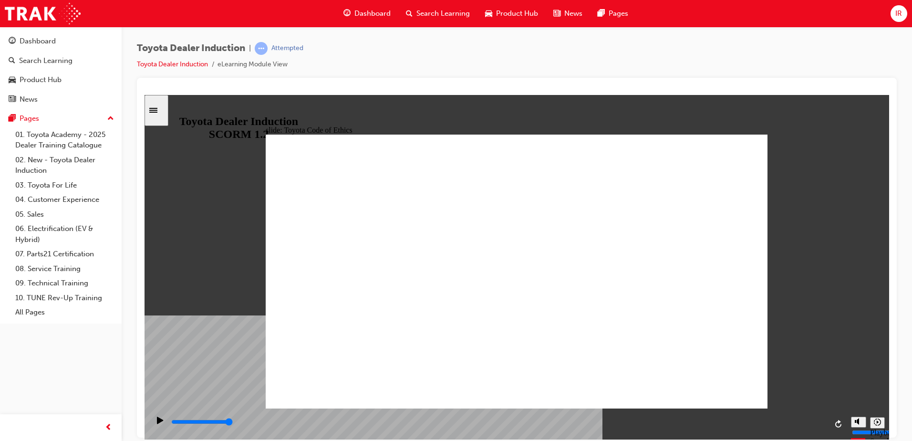
type input "8400"
checkbox input "true"
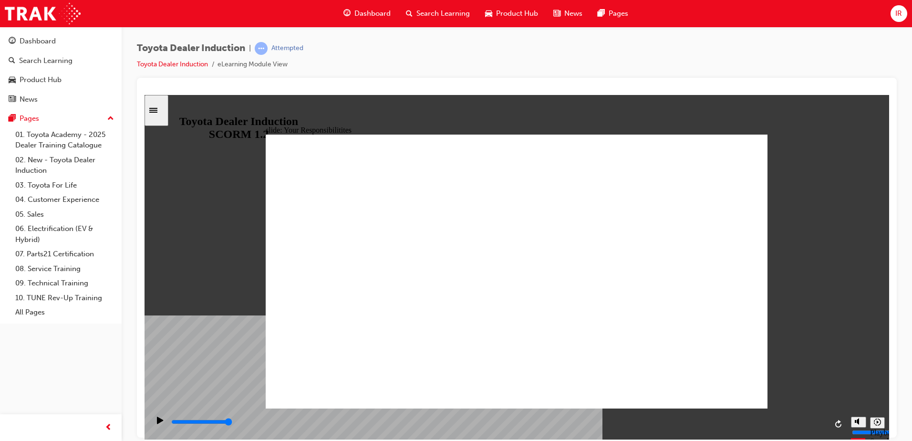
checkbox input "true"
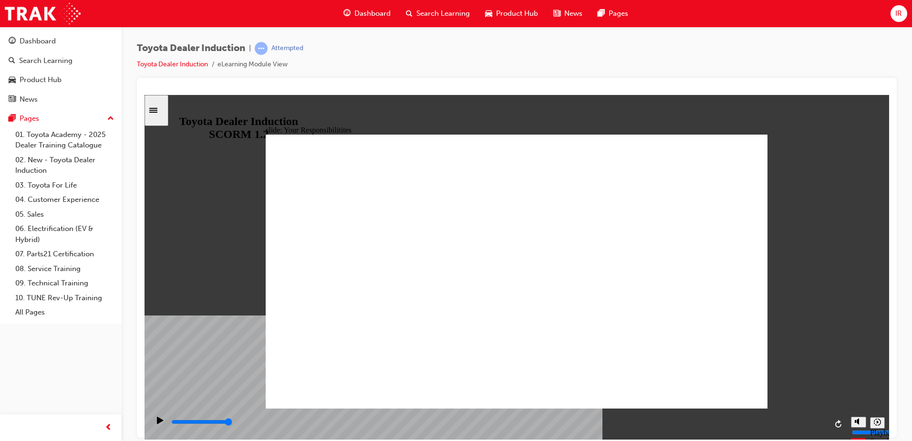
checkbox input "true"
click at [164, 113] on div "Sidebar Toggle" at bounding box center [156, 109] width 16 height 7
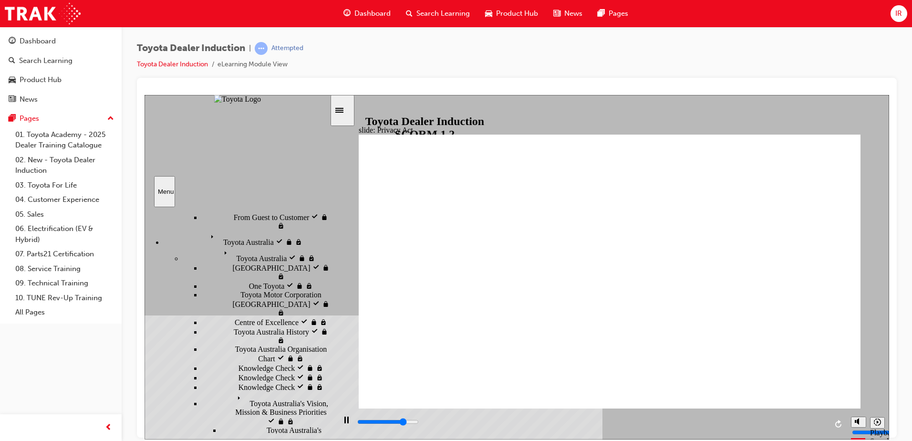
scroll to position [300, 0]
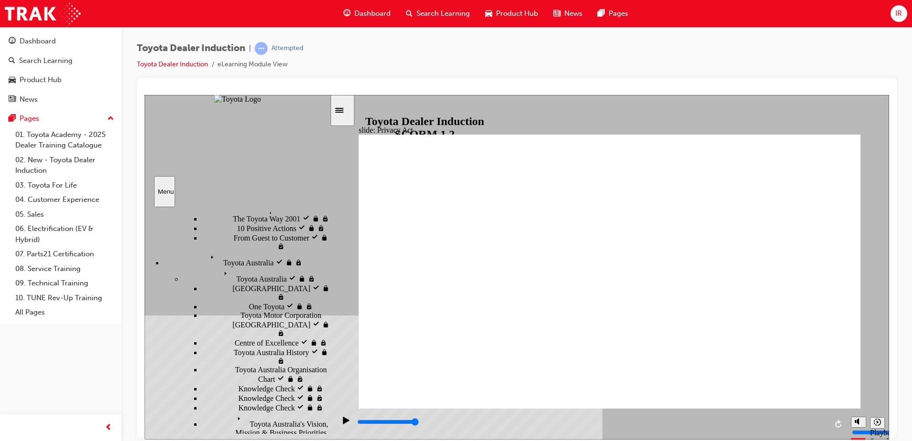
click at [346, 113] on div "Sidebar Toggle" at bounding box center [342, 109] width 16 height 7
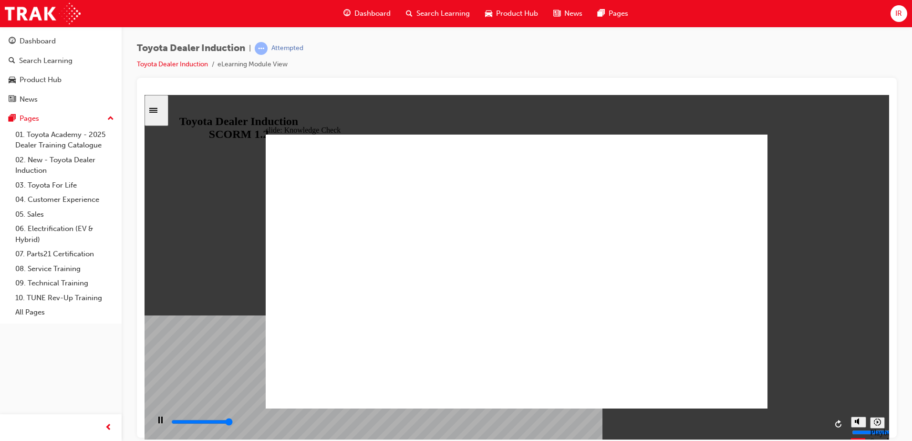
type input "5000"
checkbox input "true"
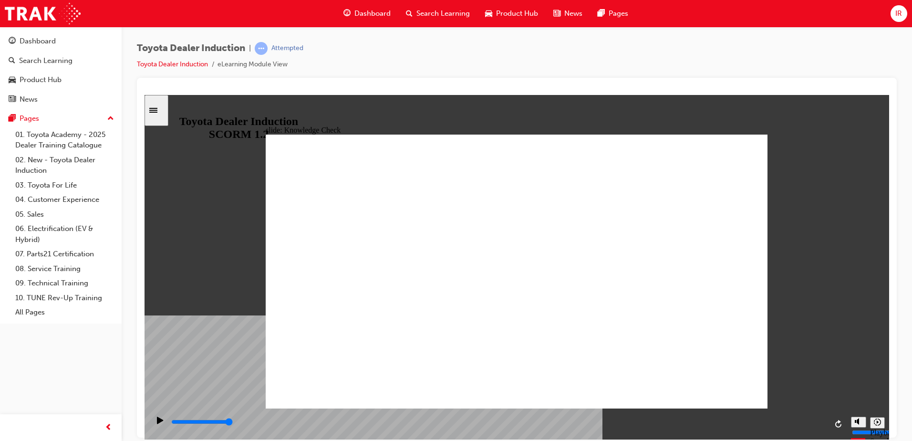
checkbox input "true"
click at [728, 124] on div "slide: Knowledge Check Rectangle 1 BACK BACK SUBMIT SUBMIT Knowledge Check Our …" at bounding box center [516, 266] width 744 height 344
type input "5000"
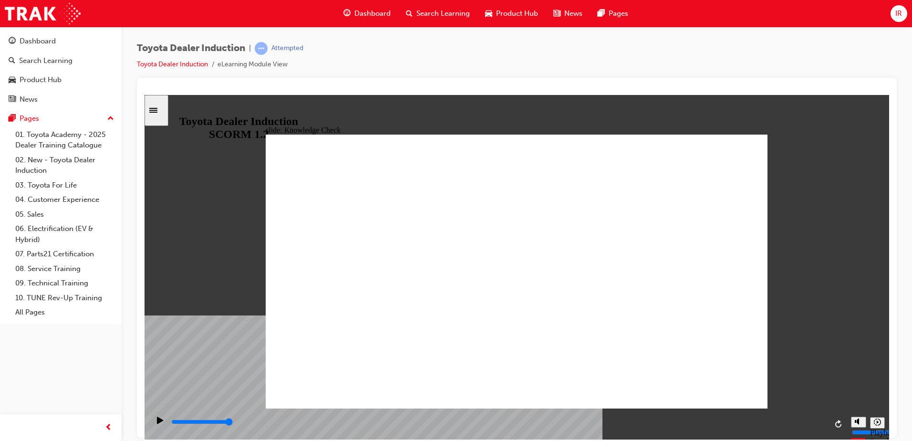
radio input "true"
type input "5000"
checkbox input "true"
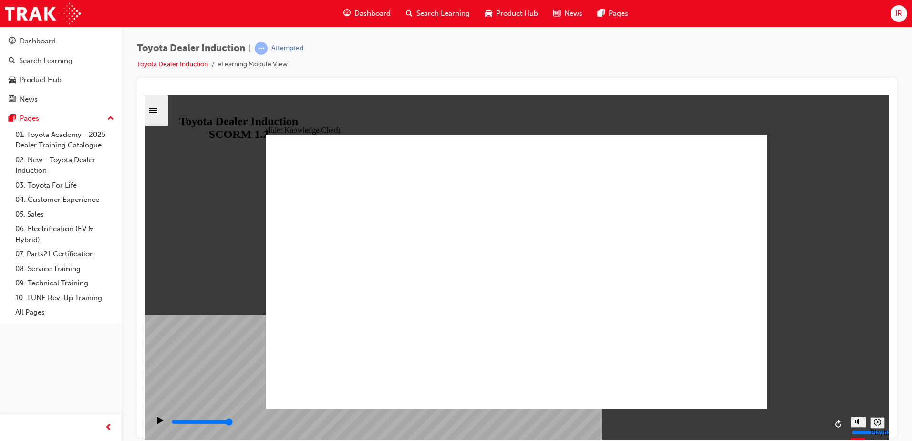
checkbox input "true"
type input "5000"
checkbox input "true"
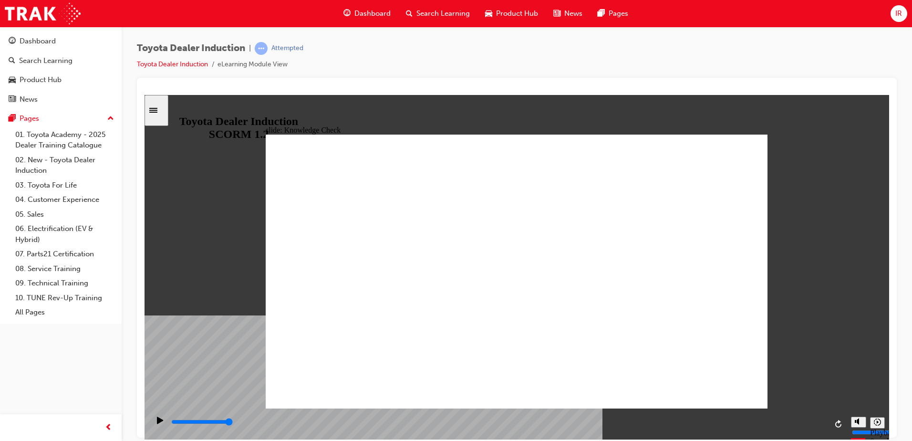
checkbox input "true"
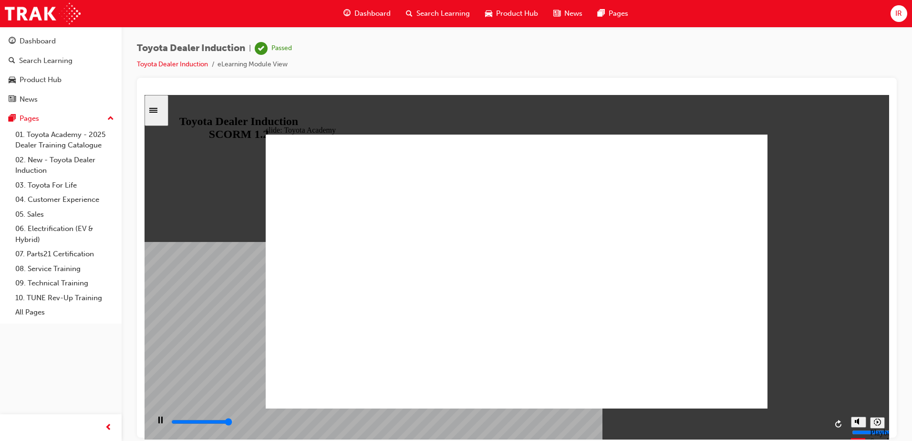
type input "9900"
click at [836, 329] on div "slide: Toyota Academy RESTART RESTART RESTART RESTART Back to top Playback Spee…" at bounding box center [516, 266] width 744 height 344
click at [322, 50] on div "Toyota Dealer Induction | Passed Toyota Dealer Induction eLearning Module View" at bounding box center [517, 60] width 760 height 36
click at [903, 9] on div "IR" at bounding box center [898, 13] width 17 height 17
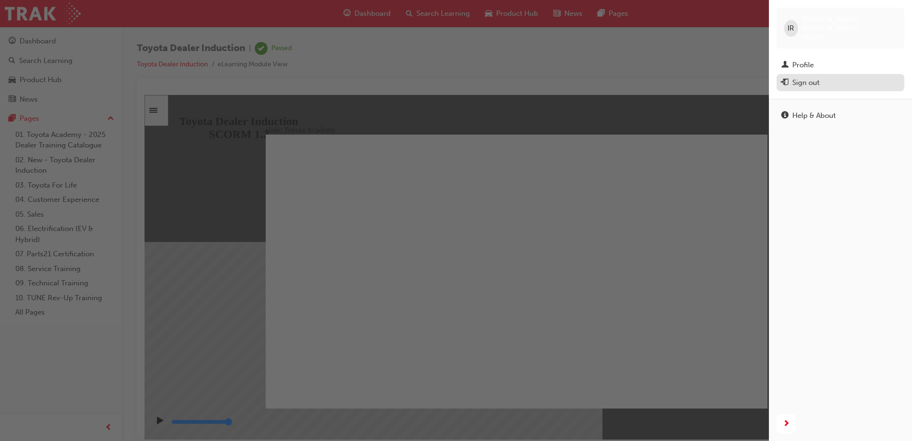
click at [838, 77] on div "Sign out" at bounding box center [840, 83] width 118 height 12
